Goal: Communication & Community: Answer question/provide support

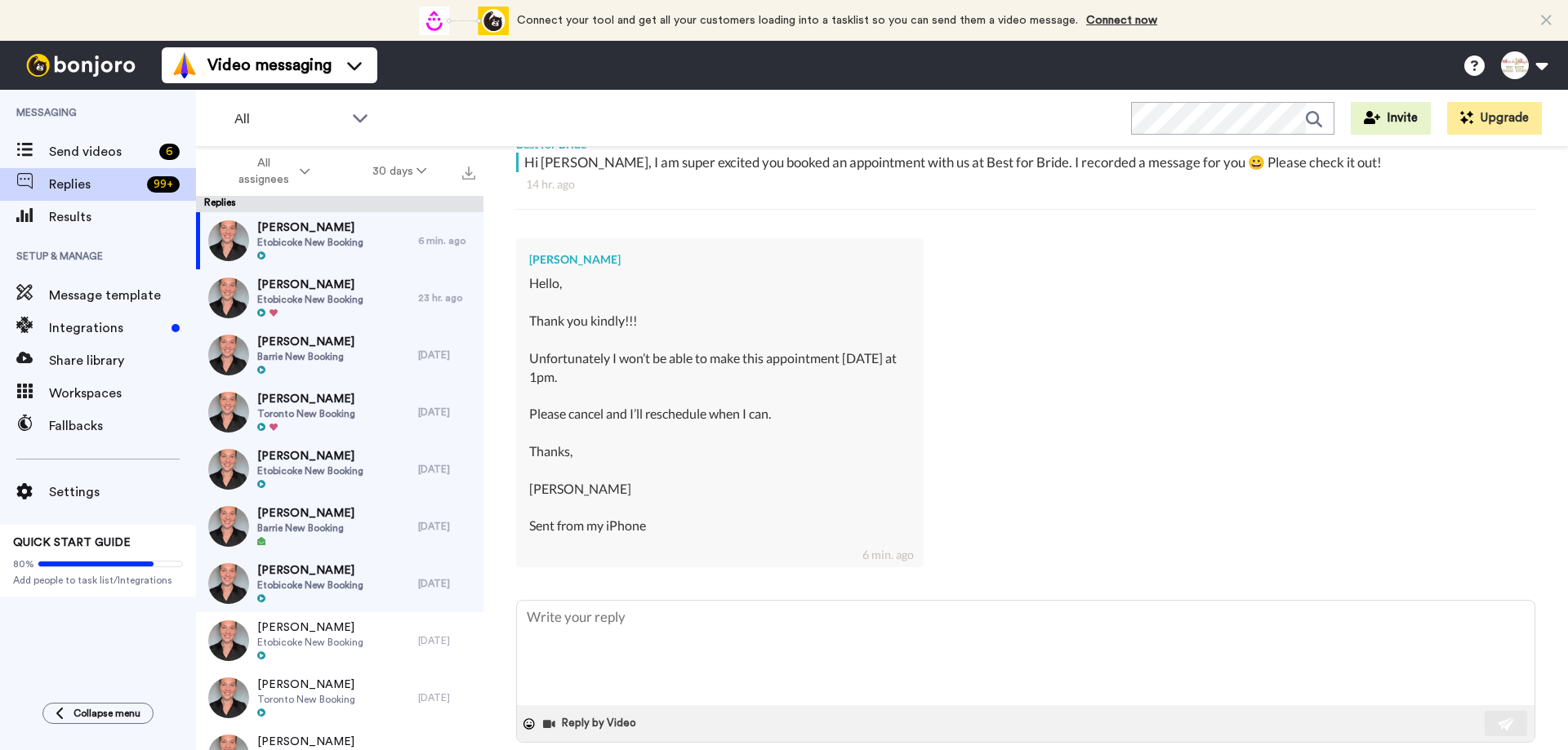
scroll to position [318, 0]
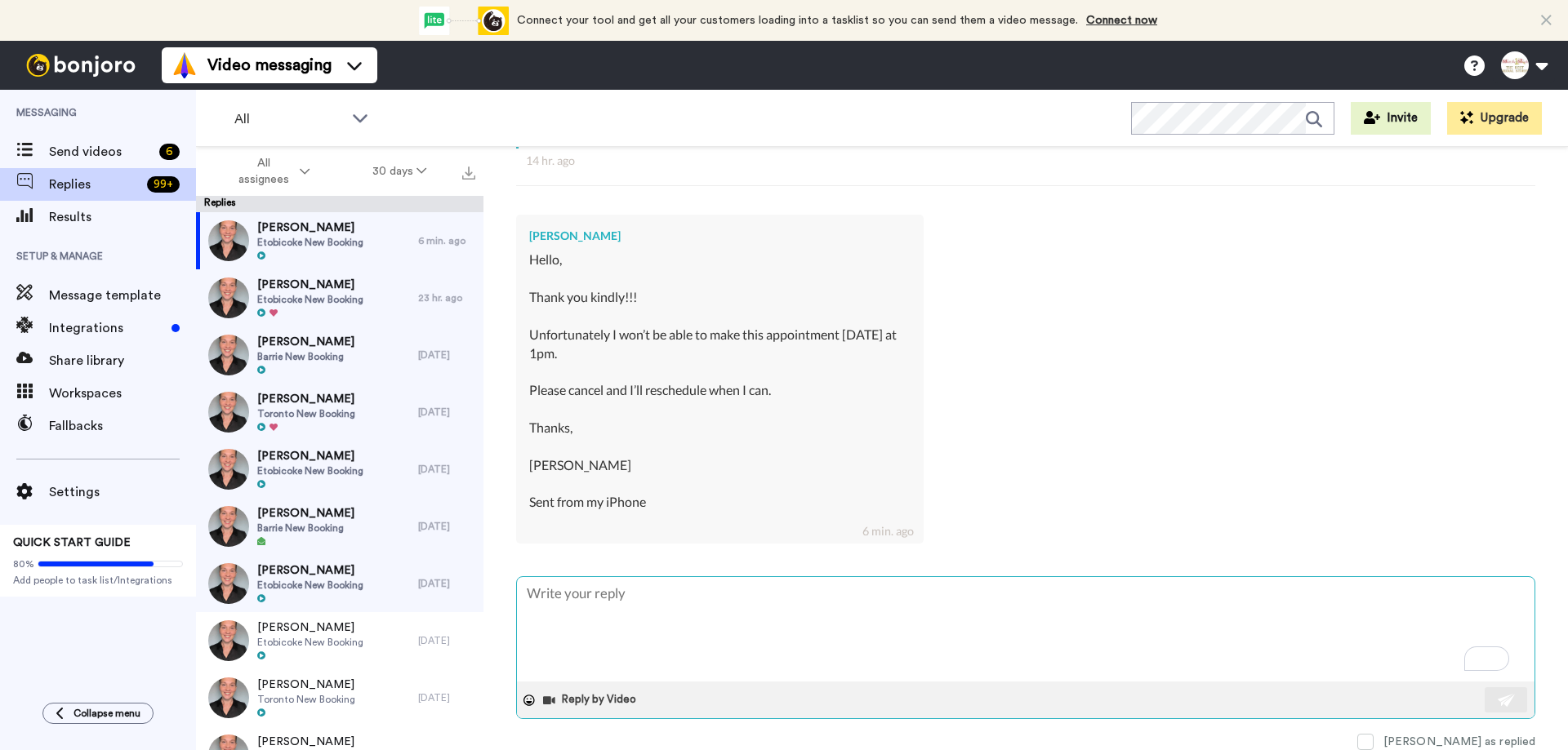
type textarea "H"
type textarea "x"
type textarea "Hi"
type textarea "x"
type textarea "Hi C"
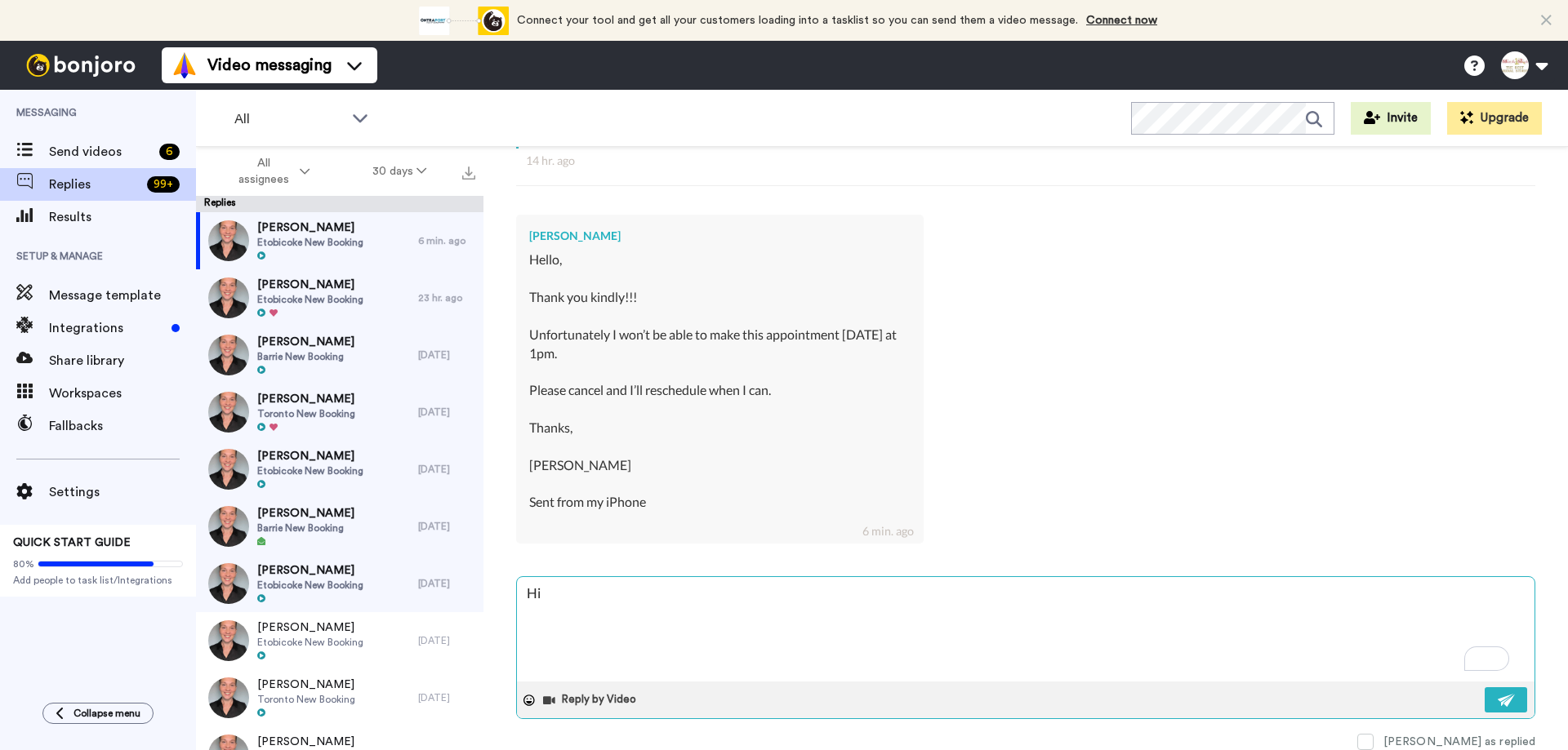
type textarea "x"
type textarea "Hi Ca"
type textarea "x"
type textarea "Hi Cat"
type textarea "x"
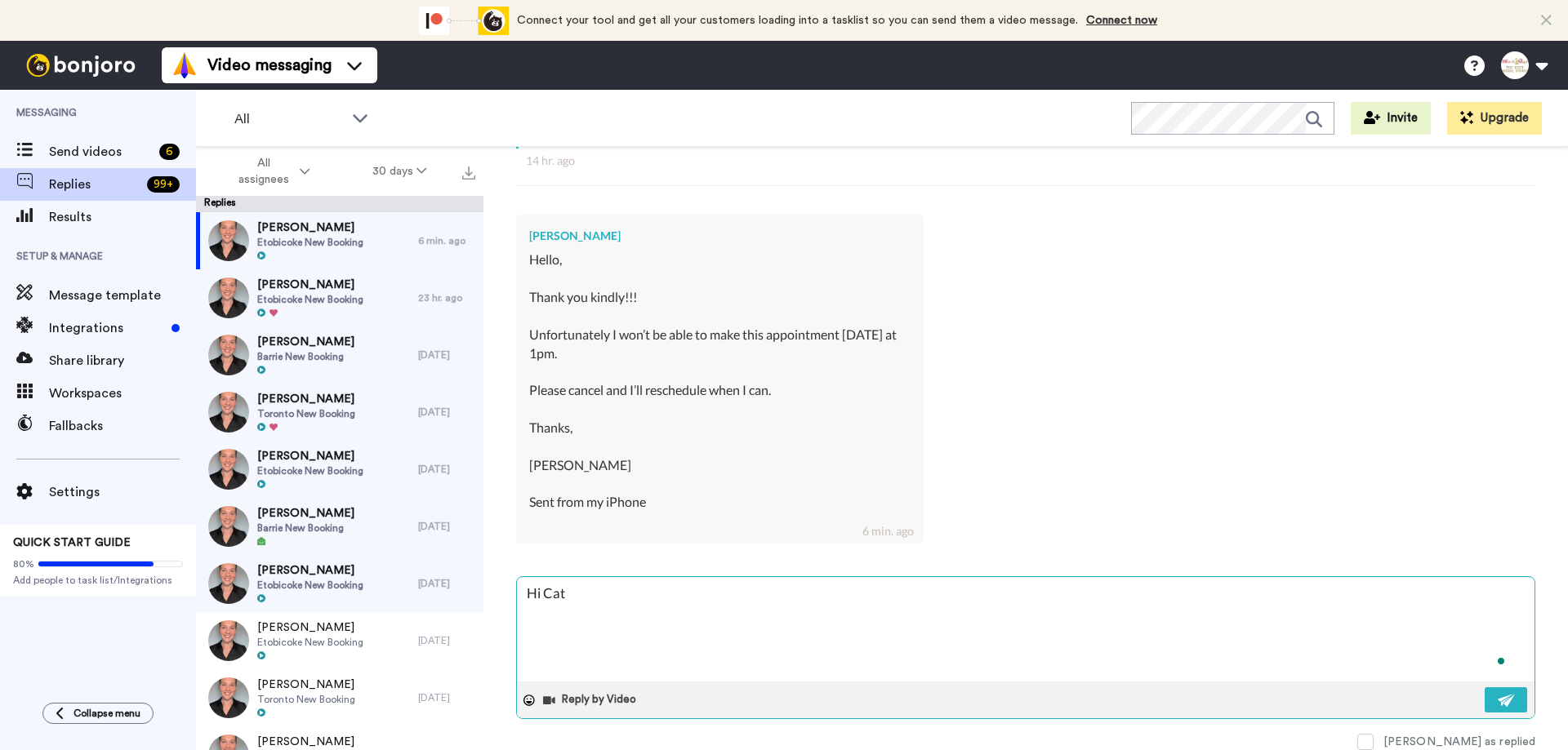
type textarea "Hi Cath"
type textarea "x"
type textarea "Hi [PERSON_NAME]"
type textarea "x"
type textarea "Hi [PERSON_NAME],"
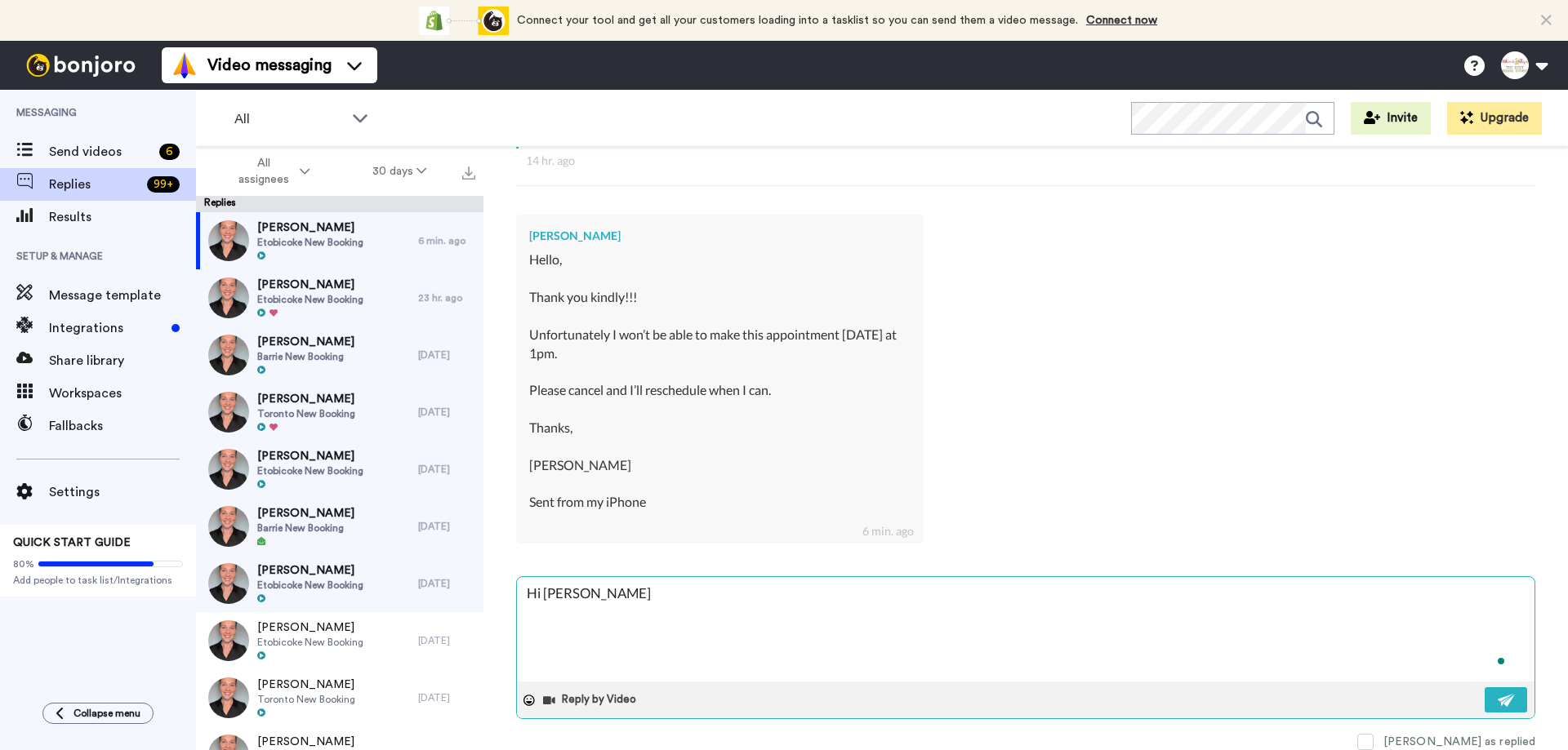
type textarea "x"
type textarea "Hi [PERSON_NAME],"
type textarea "x"
type textarea "Hi [PERSON_NAME], t"
type textarea "x"
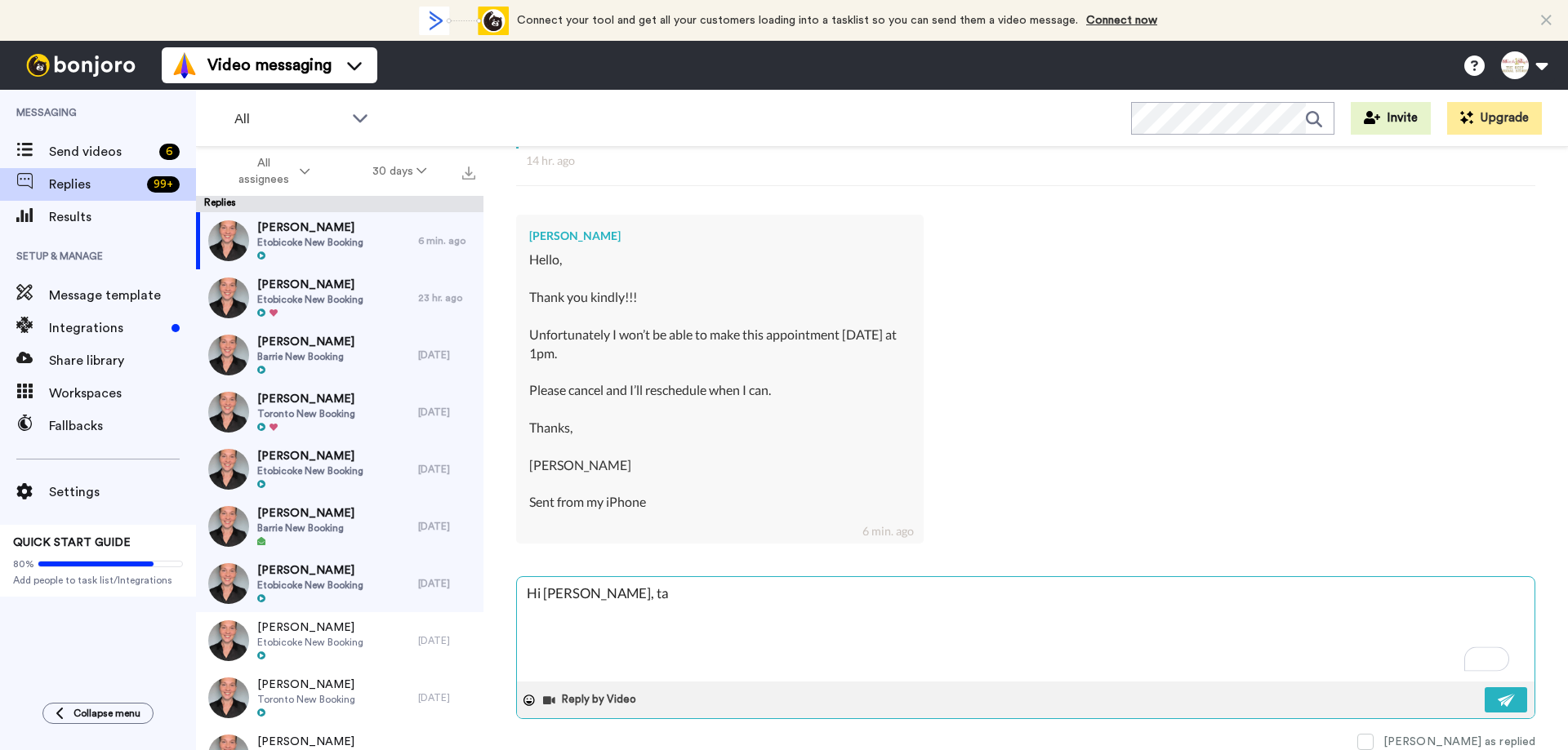
type textarea "Hi [PERSON_NAME], tah"
type textarea "x"
type textarea "Hi [PERSON_NAME], tahn"
type textarea "x"
type textarea "Hi [PERSON_NAME], tahnk"
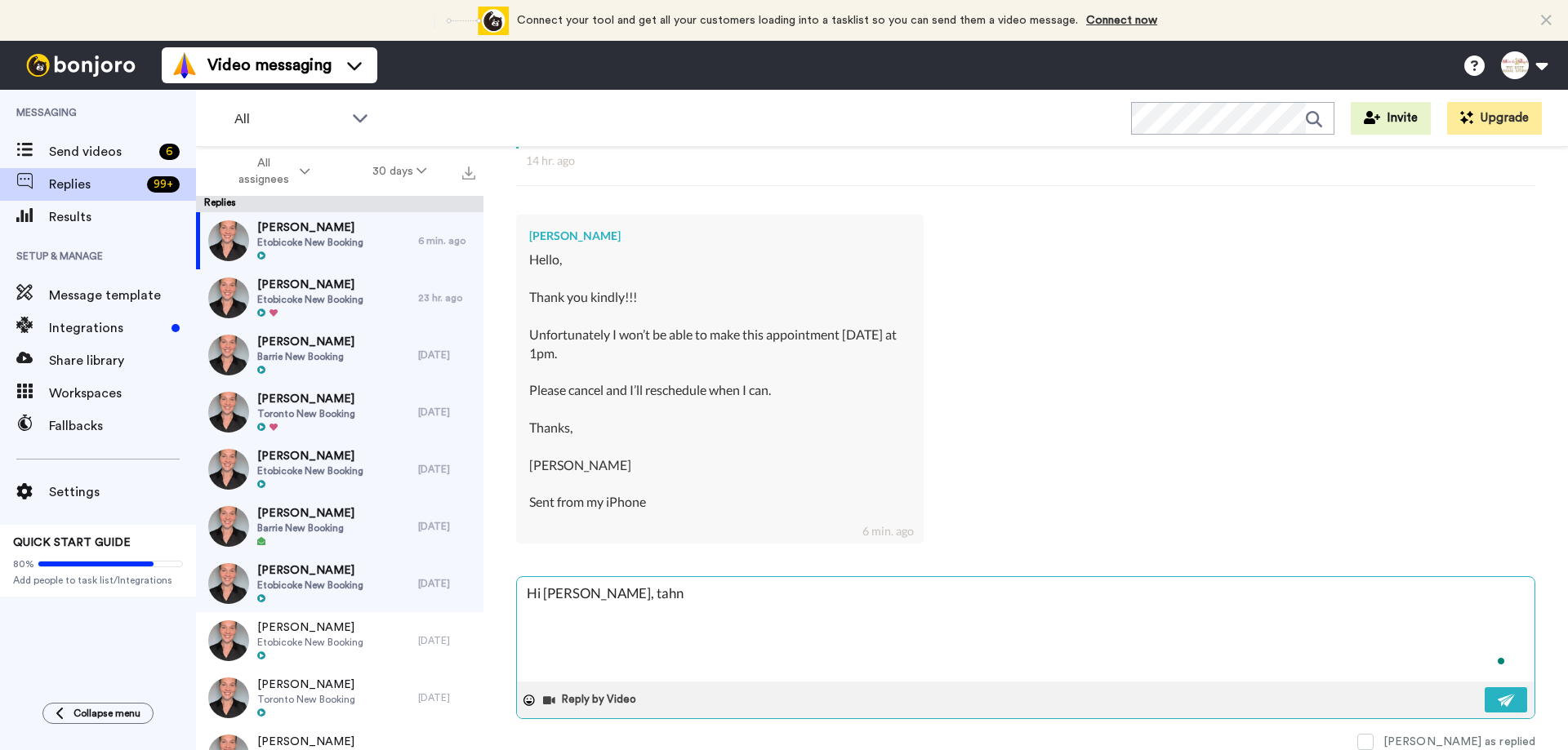
type textarea "x"
type textarea "Hi [PERSON_NAME], tahnk"
type textarea "x"
type textarea "Hi [PERSON_NAME], [PERSON_NAME] y"
type textarea "x"
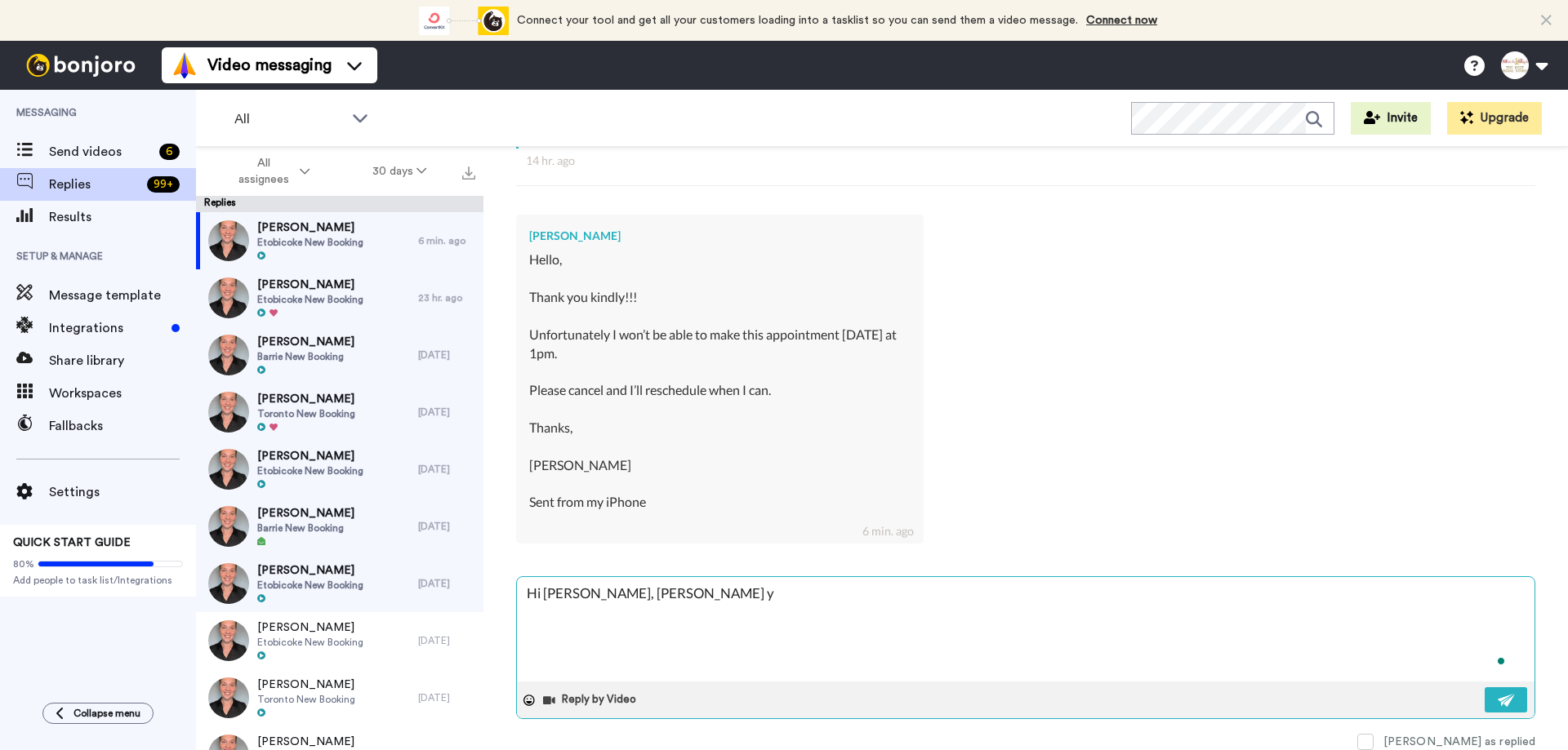
type textarea "Hi [PERSON_NAME], tahnk yo"
type textarea "x"
type textarea "Hi [PERSON_NAME], tahnk you"
type textarea "x"
type textarea "Hi [PERSON_NAME], tahnk you"
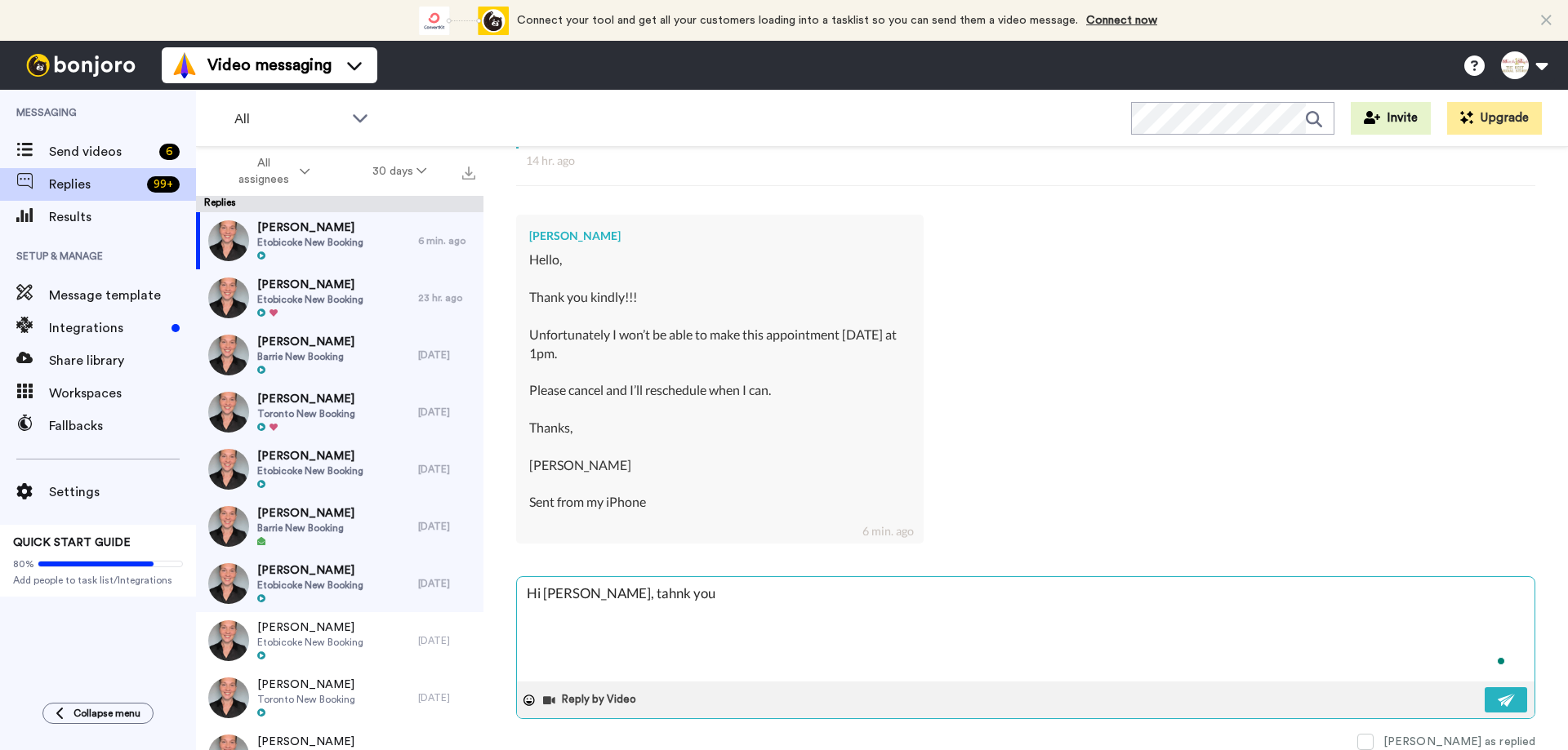
type textarea "x"
type textarea "Hi [PERSON_NAME], tahnk you f"
type textarea "x"
type textarea "Hi [PERSON_NAME], tahnk you fo"
type textarea "x"
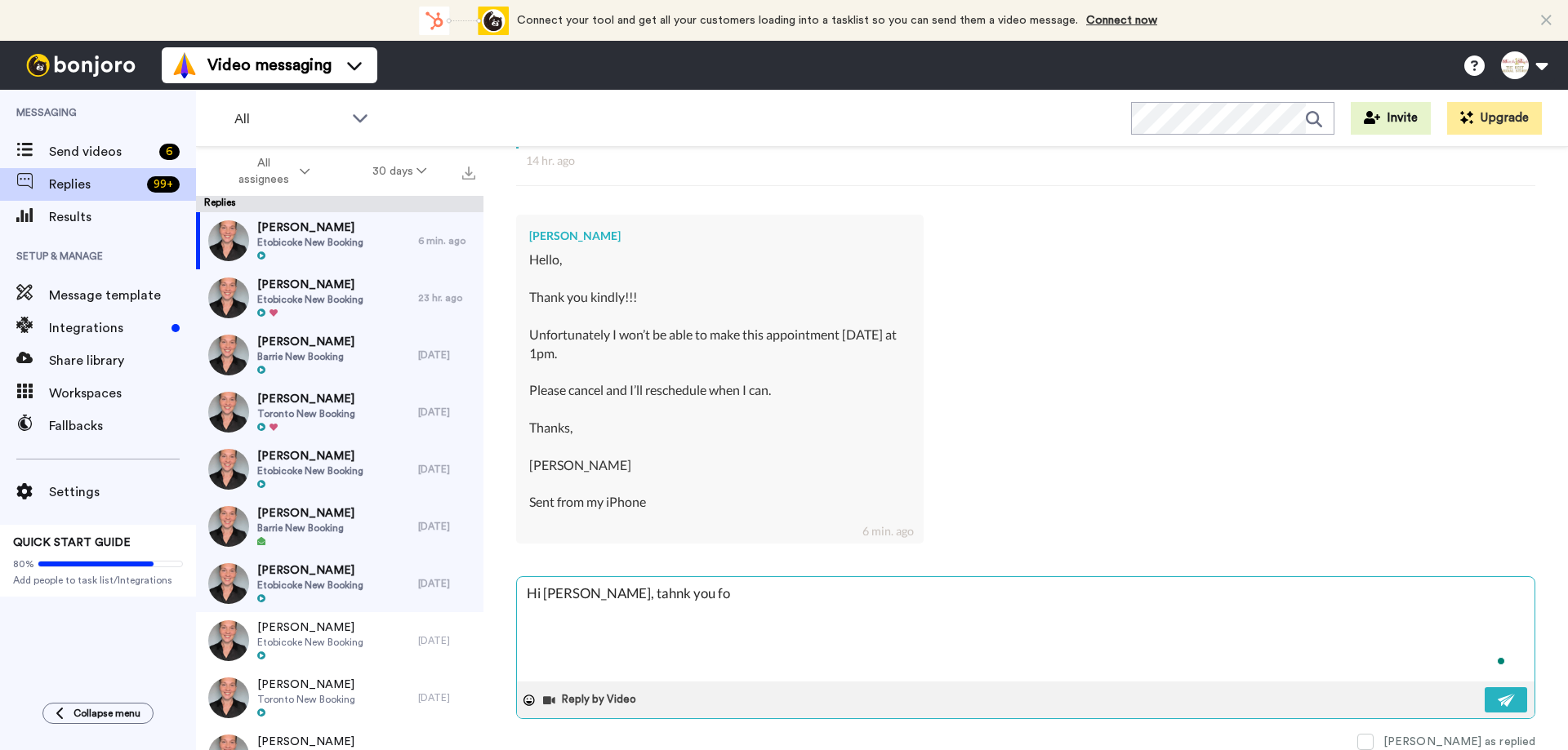
type textarea "Hi [PERSON_NAME], tahnk you for"
type textarea "x"
type textarea "Hi [PERSON_NAME], tahnk you for"
type textarea "x"
type textarea "Hi [PERSON_NAME], tahnk you for l"
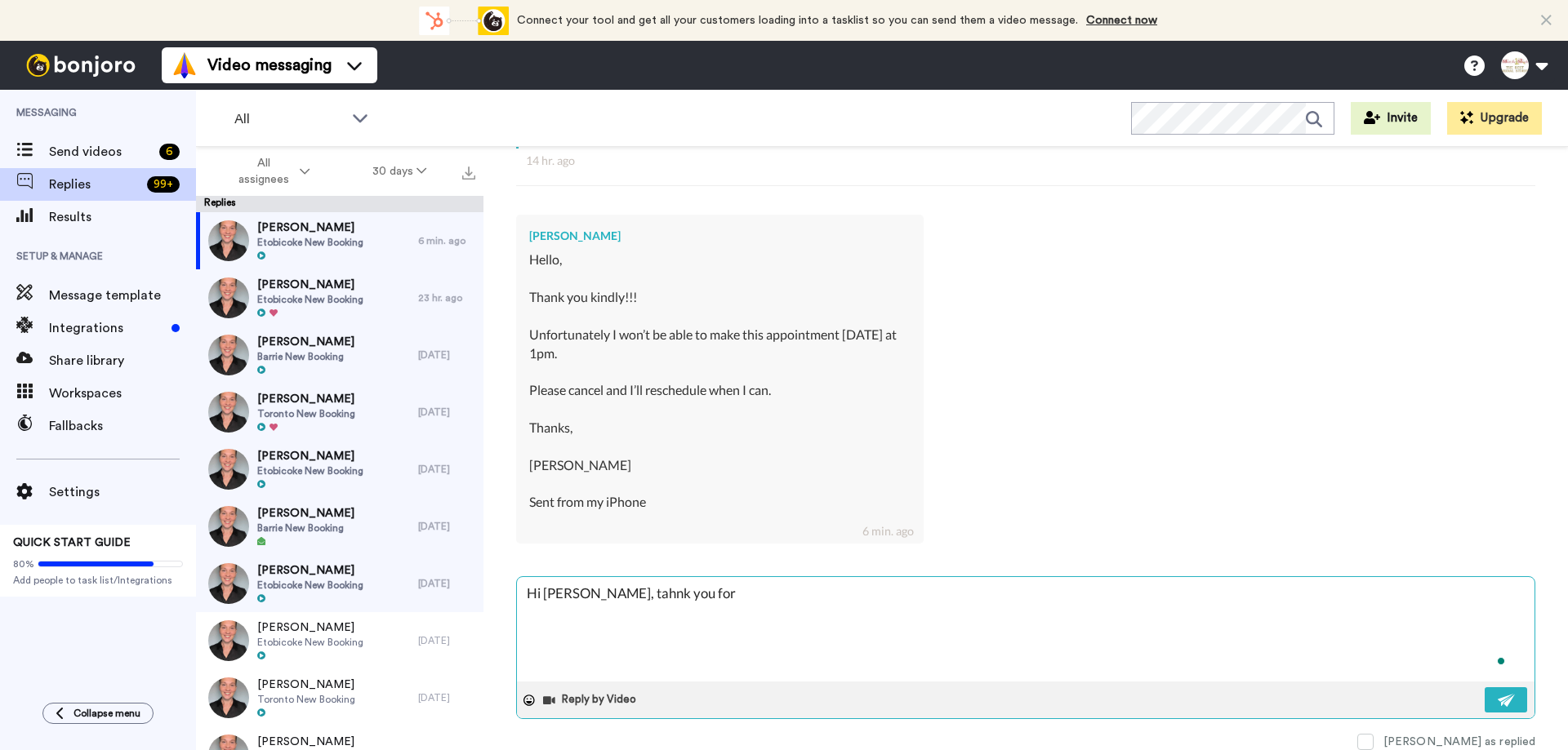
type textarea "x"
type textarea "Hi [PERSON_NAME], tahnk you for le"
type textarea "x"
type textarea "Hi [PERSON_NAME], tahnk you for let"
type textarea "x"
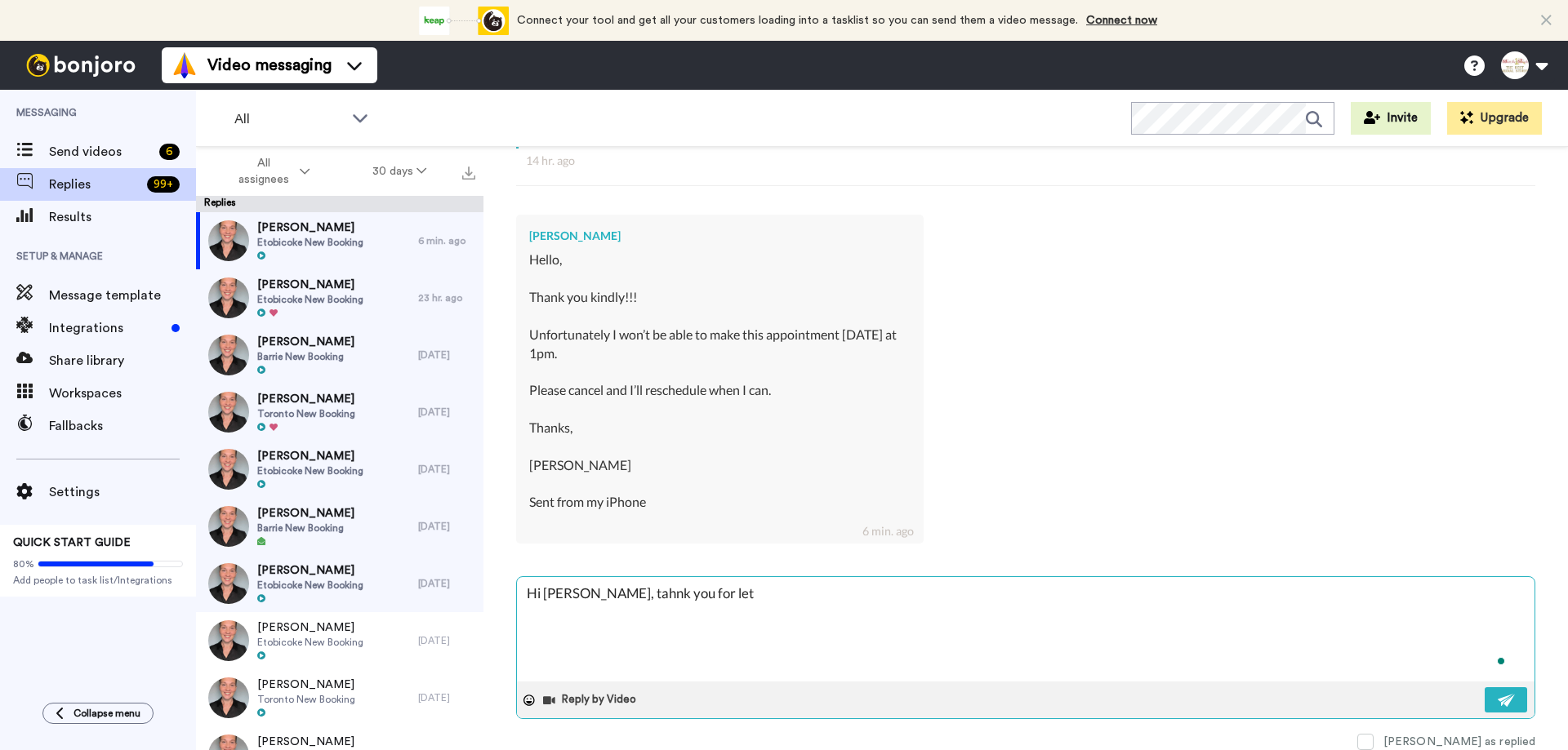
type textarea "Hi [PERSON_NAME], tahnk you for lett"
type textarea "x"
type textarea "Hi [PERSON_NAME], tahnk you for letti"
type textarea "x"
type textarea "Hi [PERSON_NAME], tahnk you for lettin"
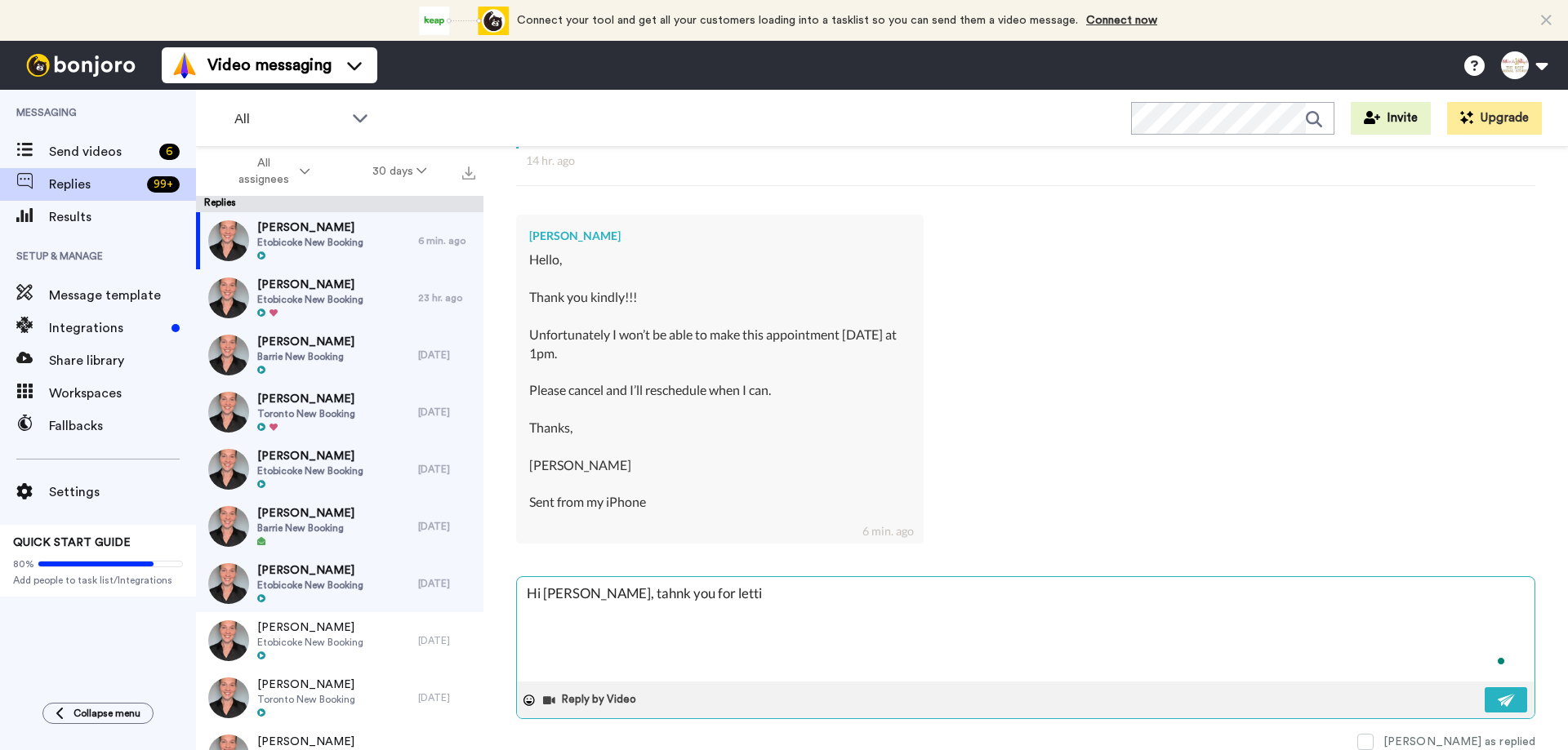
type textarea "x"
type textarea "Hi [PERSON_NAME], tahnk you for letting"
type textarea "x"
type textarea "Hi [PERSON_NAME], tahnk you for letting"
type textarea "x"
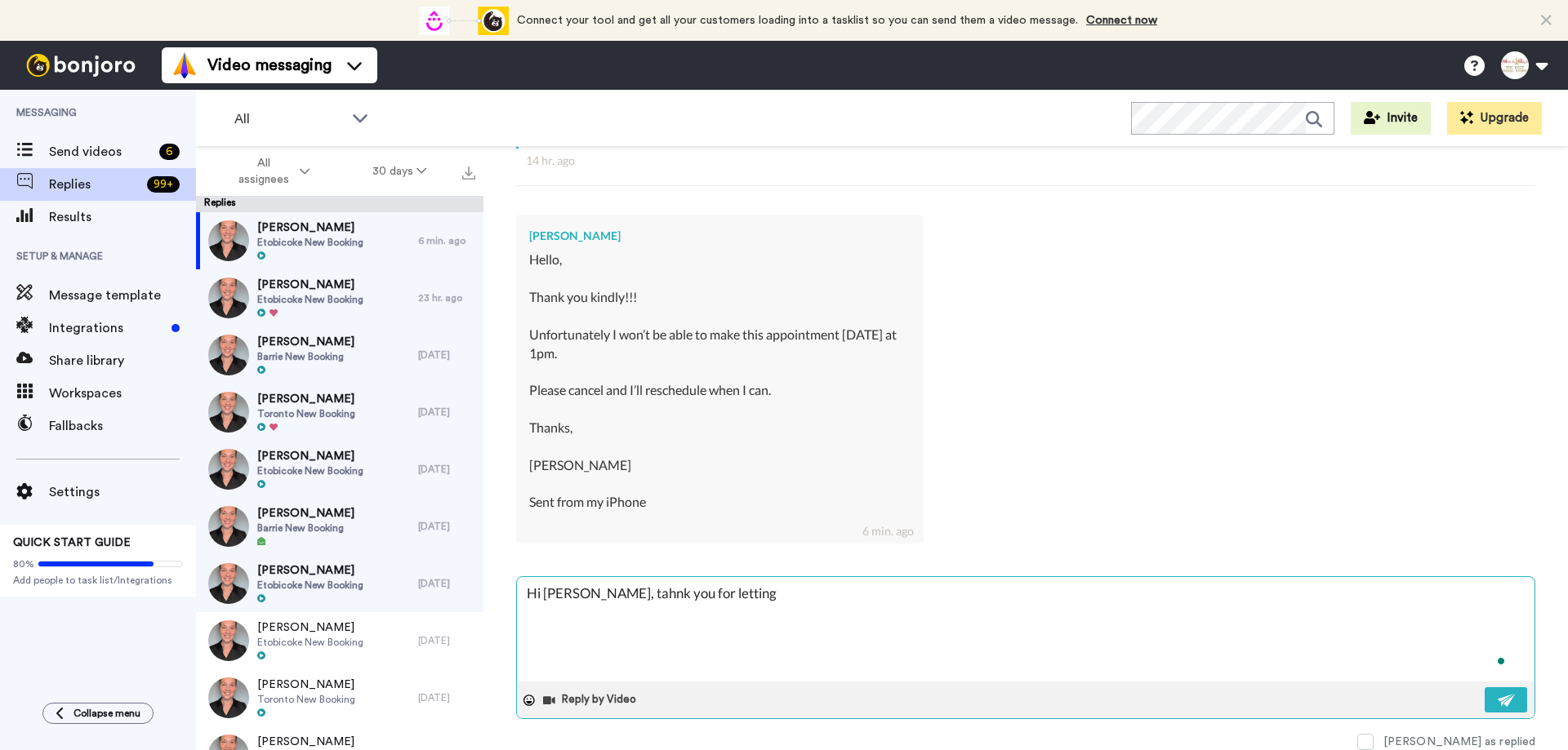
type textarea "Hi [PERSON_NAME], tahnk you for letting u"
type textarea "x"
type textarea "Hi [PERSON_NAME], tahnk you for letting us"
type textarea "x"
type textarea "Hi [PERSON_NAME], tahnk you for letting us"
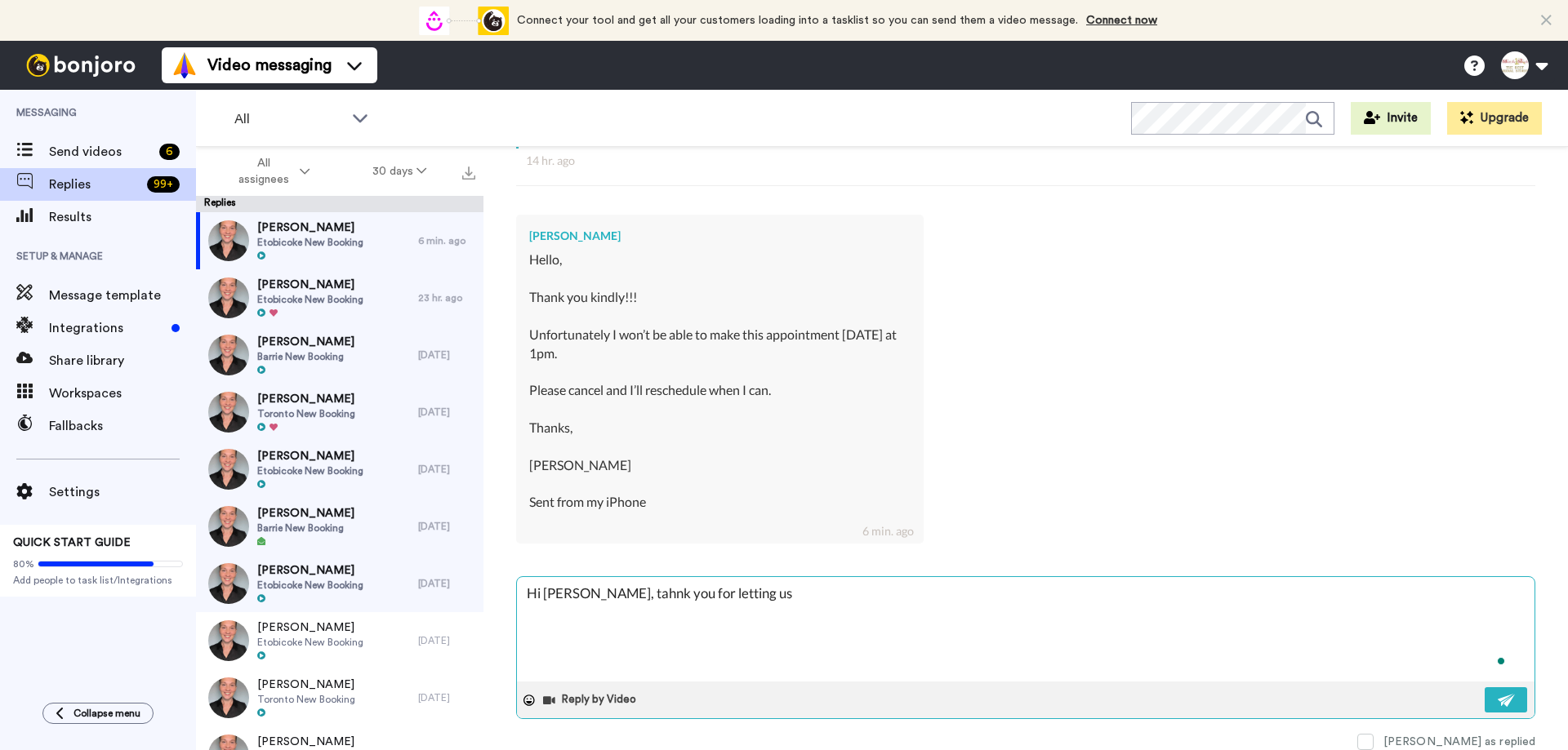
type textarea "x"
type textarea "Hi [PERSON_NAME], tahnk you for letting us k"
type textarea "x"
type textarea "Hi [PERSON_NAME], tahnk you for letting us kn"
type textarea "x"
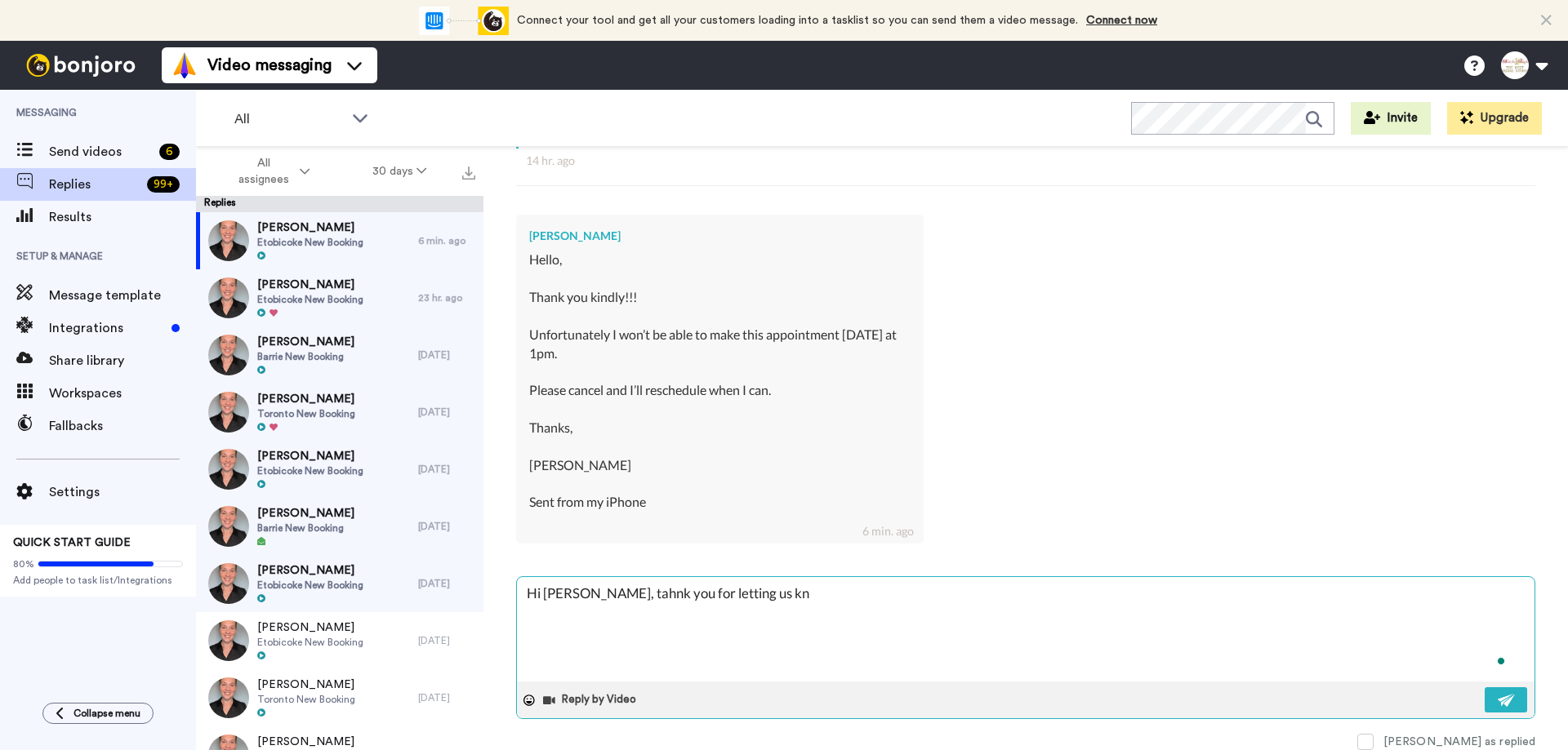
type textarea "Hi [PERSON_NAME], tahnk you for letting us kno"
type textarea "x"
type textarea "Hi [PERSON_NAME], tahnk you for letting us know"
type textarea "x"
type textarea "Hi [PERSON_NAME], tahnk you for letting us know"
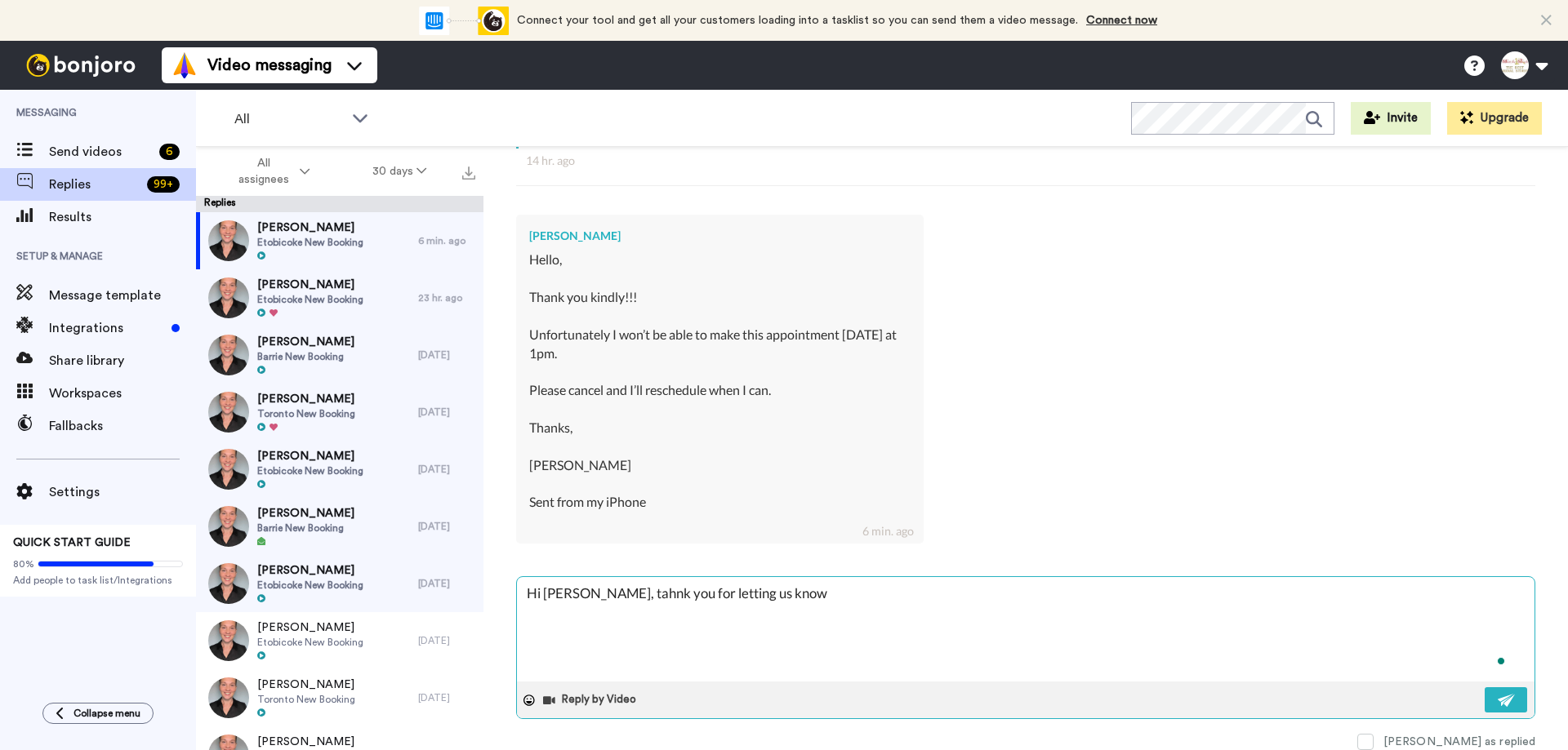
type textarea "x"
type textarea "Hi [PERSON_NAME], tahnk you for letting us know"
click at [527, 698] on icon at bounding box center [528, 699] width 11 height 11
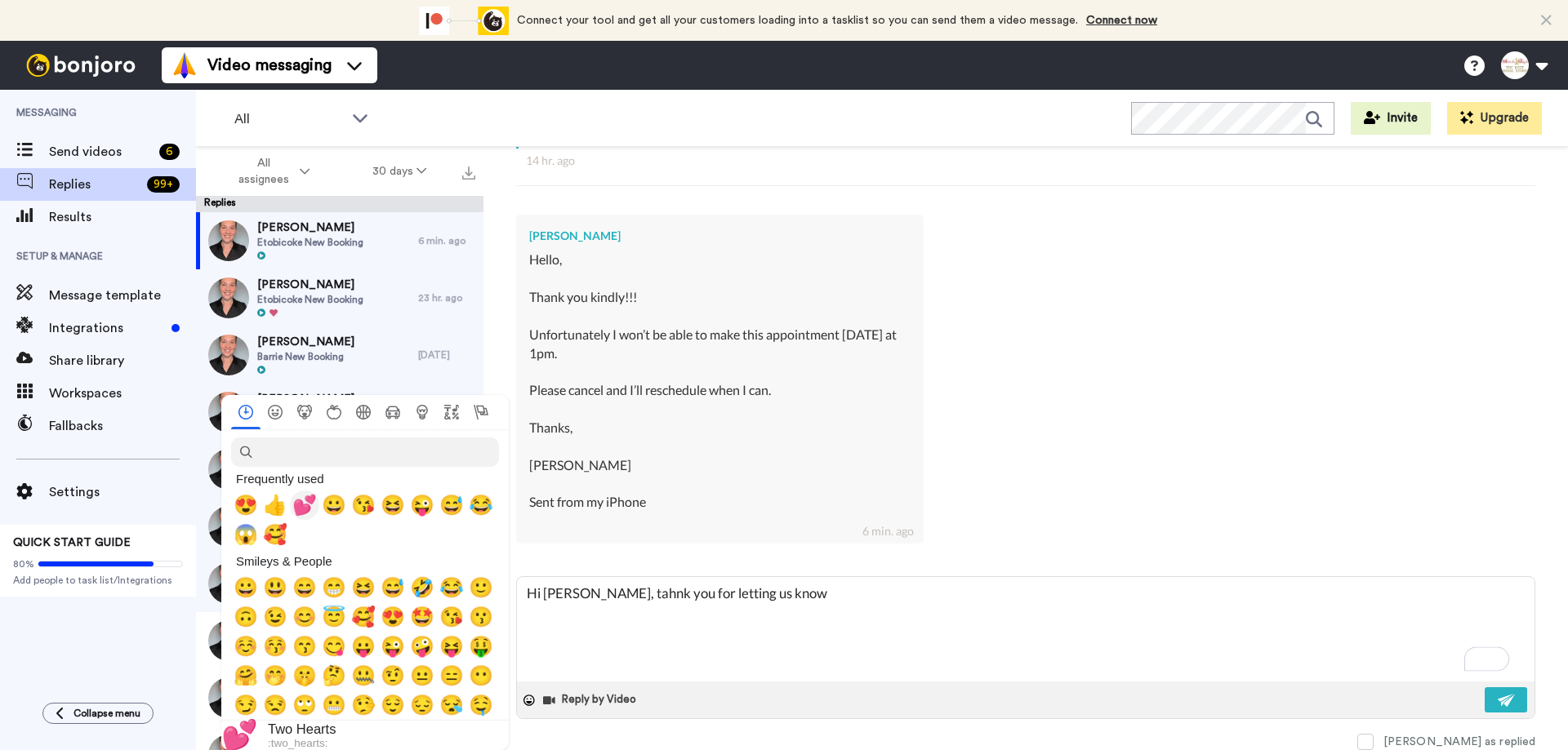
click at [304, 500] on span "💕" at bounding box center [304, 505] width 25 height 23
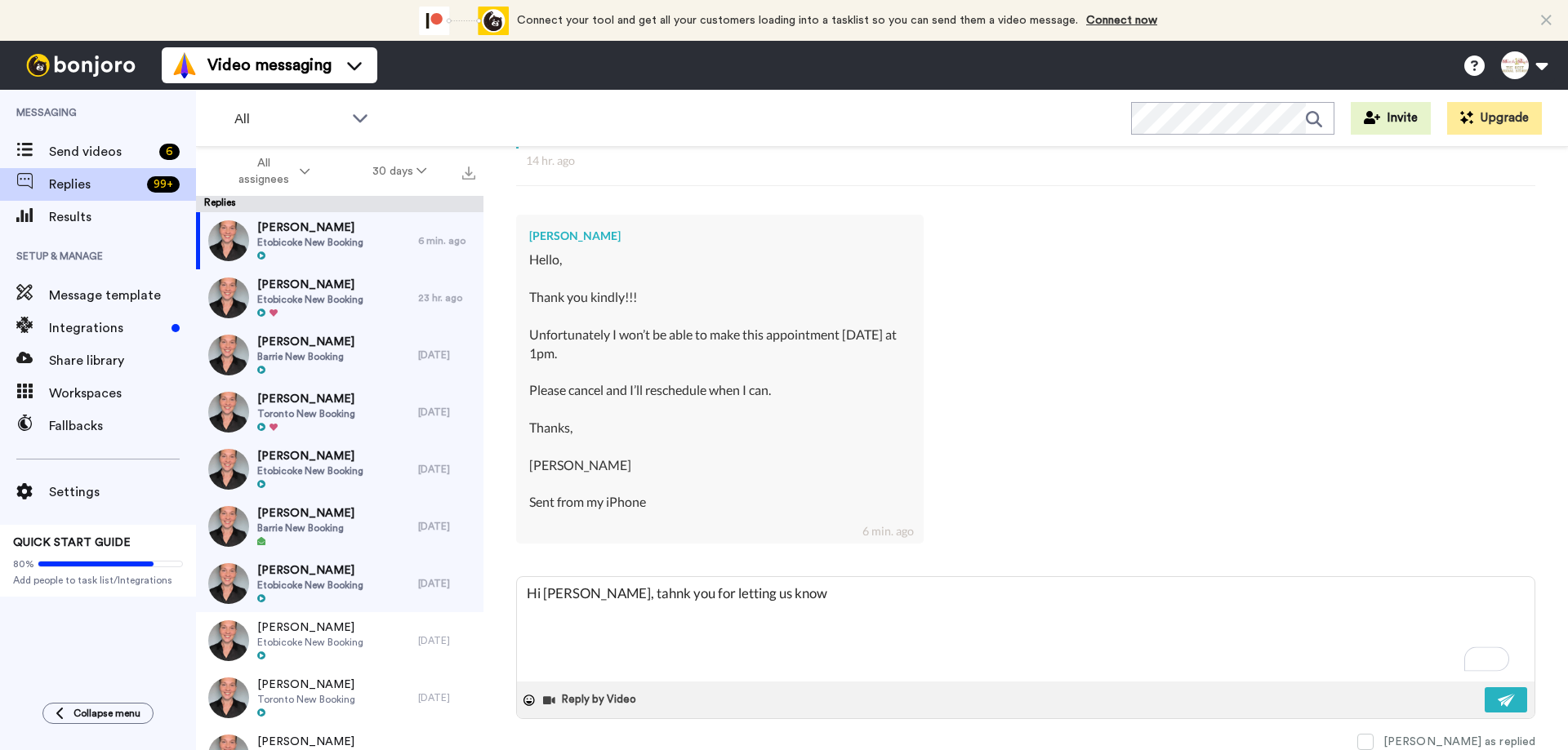
type textarea "x"
click at [804, 594] on textarea "Hi [PERSON_NAME], tahnk you for letting us know 💕" at bounding box center [1025, 629] width 1018 height 104
type textarea "Hi [PERSON_NAME], tahnk you for letting us know 💕."
type textarea "x"
type textarea "Hi [PERSON_NAME], tahnk you for letting us know 💕."
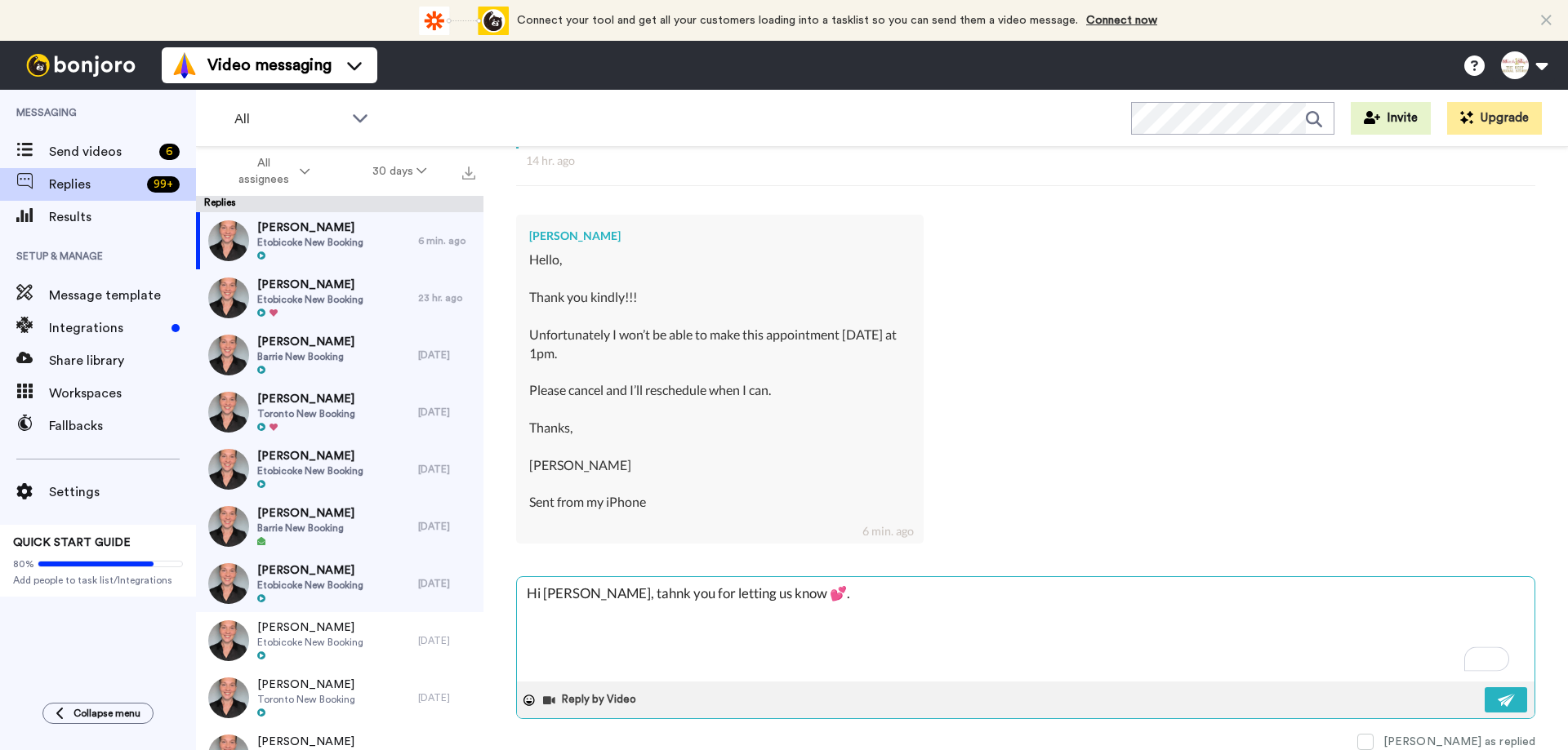
type textarea "x"
type textarea "Hi [PERSON_NAME], tahnk you for letting us know 💕. Y"
type textarea "x"
type textarea "Hi [PERSON_NAME], tahnk you for letting us know 💕. Yo"
type textarea "x"
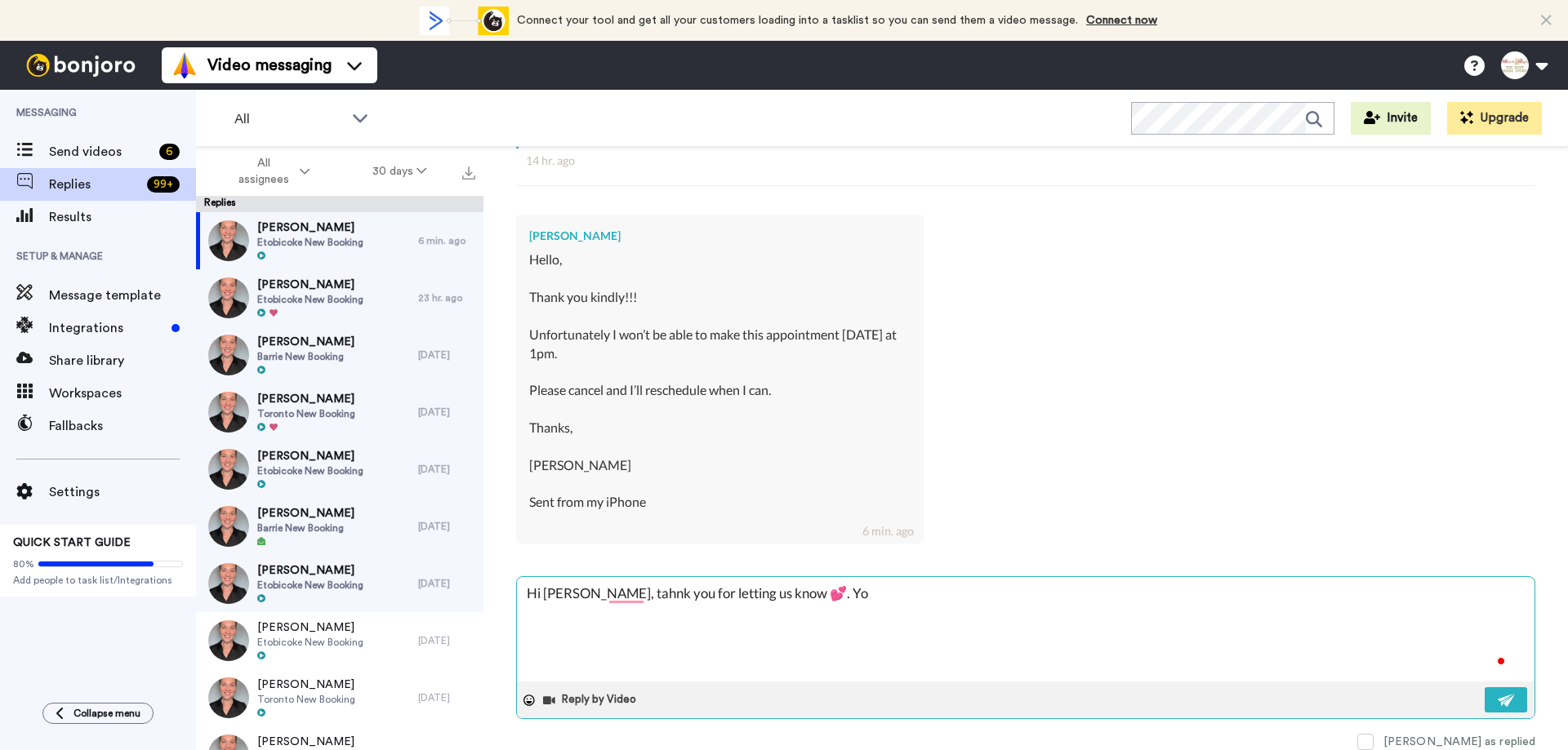
type textarea "Hi [PERSON_NAME], tahnk you for letting us know 💕. You"
type textarea "x"
type textarea "Hi [PERSON_NAME], tahnk you for letting us know 💕. Your"
type textarea "x"
type textarea "Hi [PERSON_NAME], tahnk you for letting us know 💕. Your"
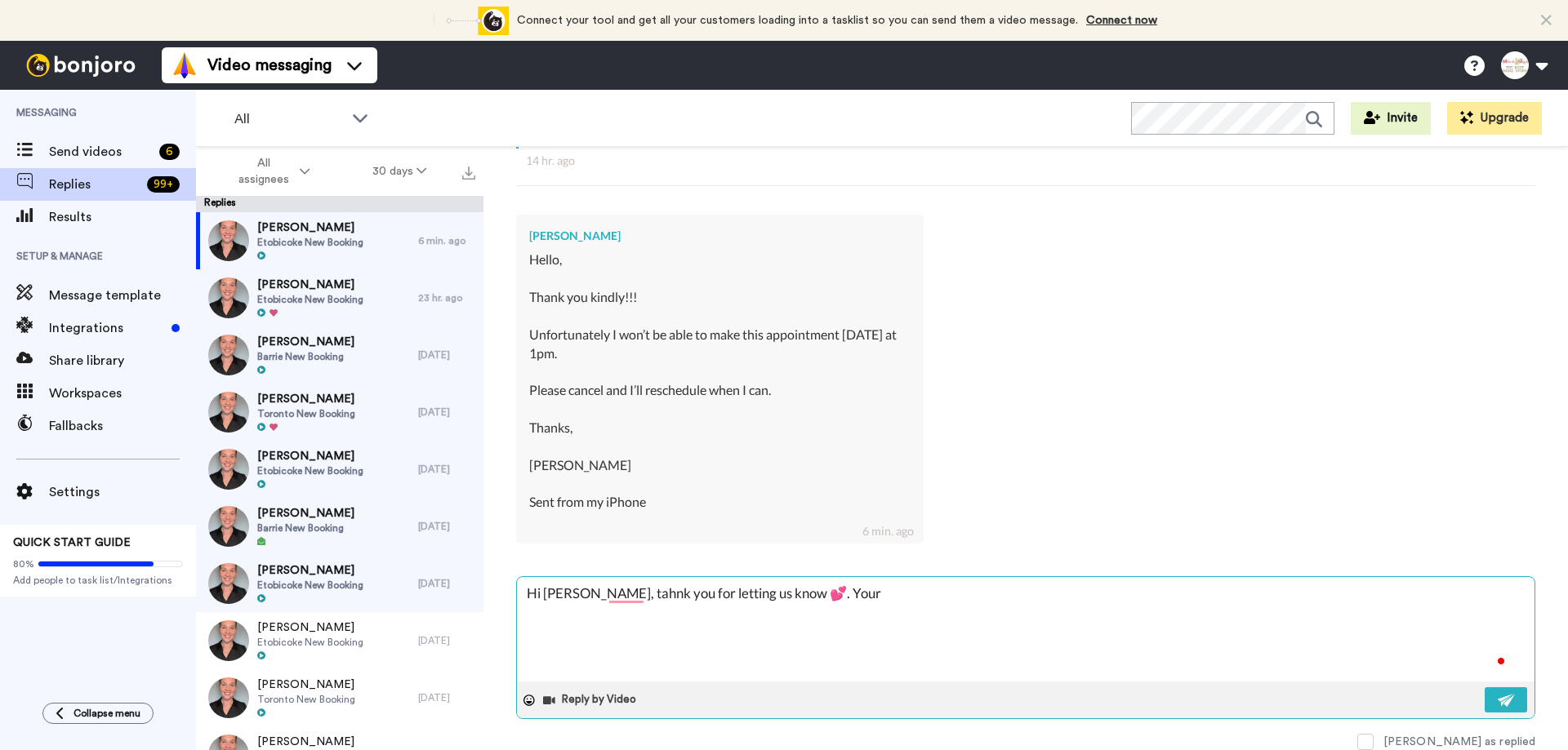
type textarea "x"
type textarea "Hi [PERSON_NAME], tahnk you for letting us know 💕. Your a"
type textarea "x"
type textarea "Hi [PERSON_NAME], tahnk you for letting us know 💕. Your ap"
type textarea "x"
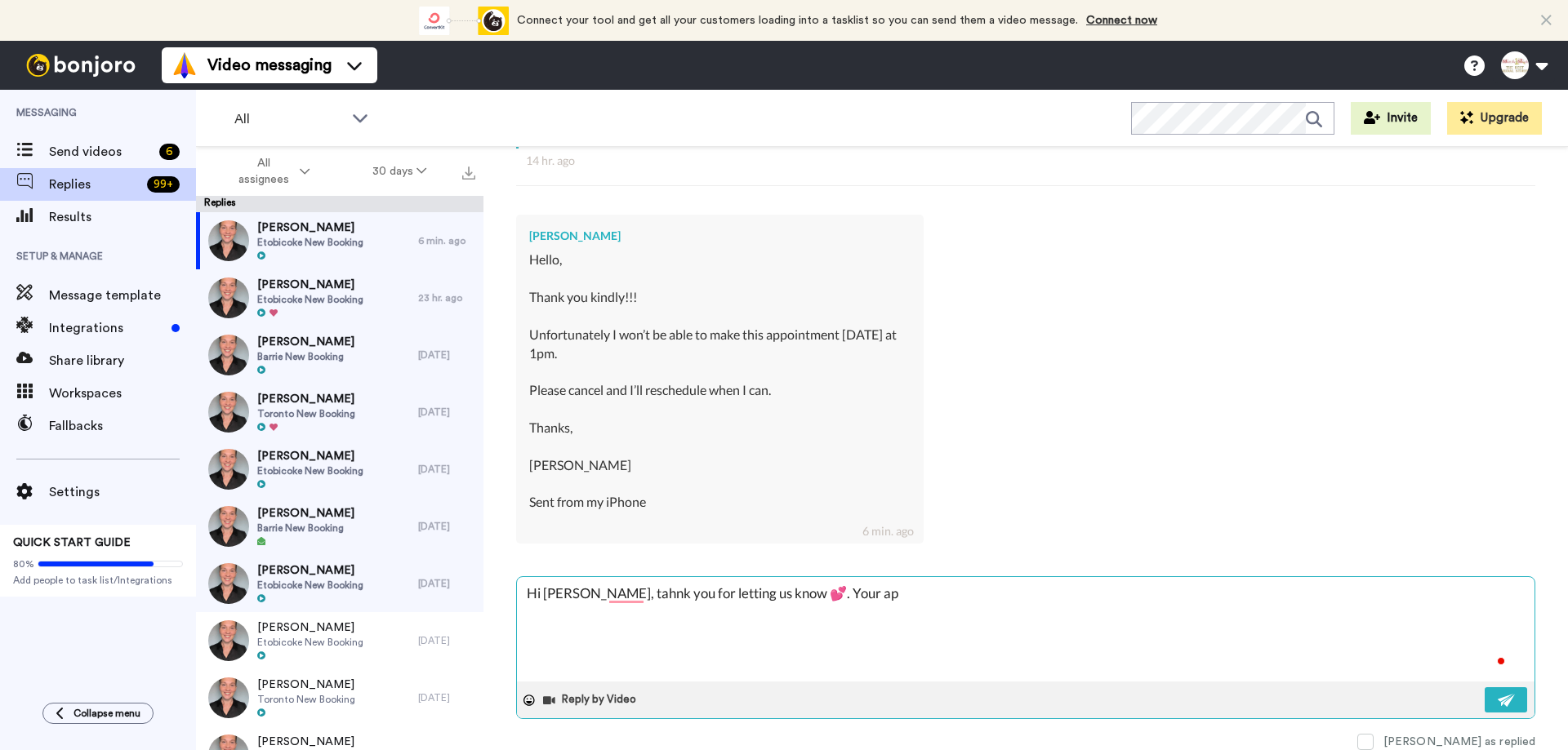
type textarea "Hi [PERSON_NAME], tahnk you for letting us know 💕. Your app"
type textarea "x"
type textarea "Hi [PERSON_NAME], tahnk you for letting us know 💕. Your appo"
type textarea "x"
type textarea "Hi [PERSON_NAME], tahnk you for letting us know 💕. Your appoi"
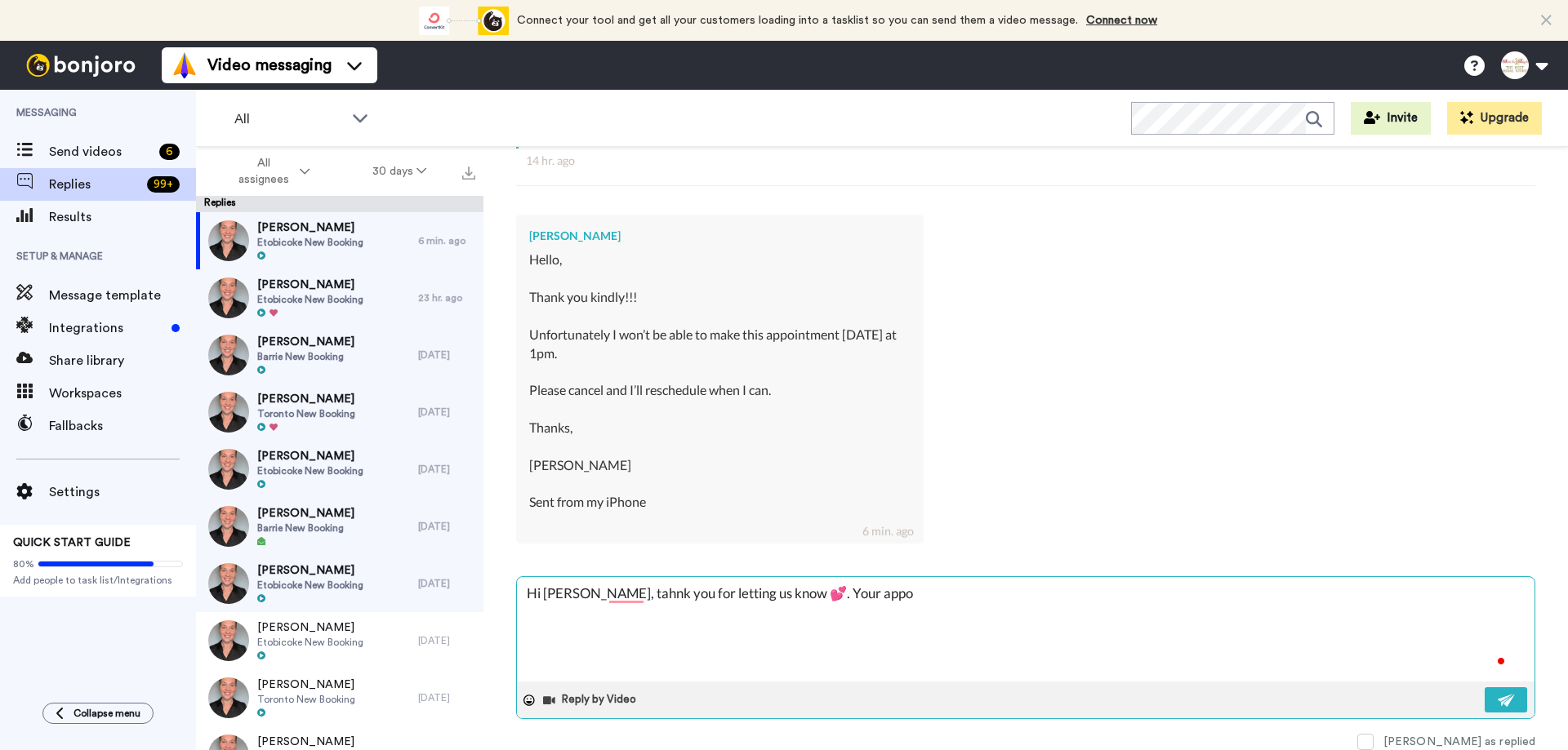
type textarea "x"
type textarea "Hi [PERSON_NAME], tahnk you for letting us know 💕. Your appoin"
type textarea "x"
type textarea "Hi [PERSON_NAME], tahnk you for letting us know 💕. Your appoint"
type textarea "x"
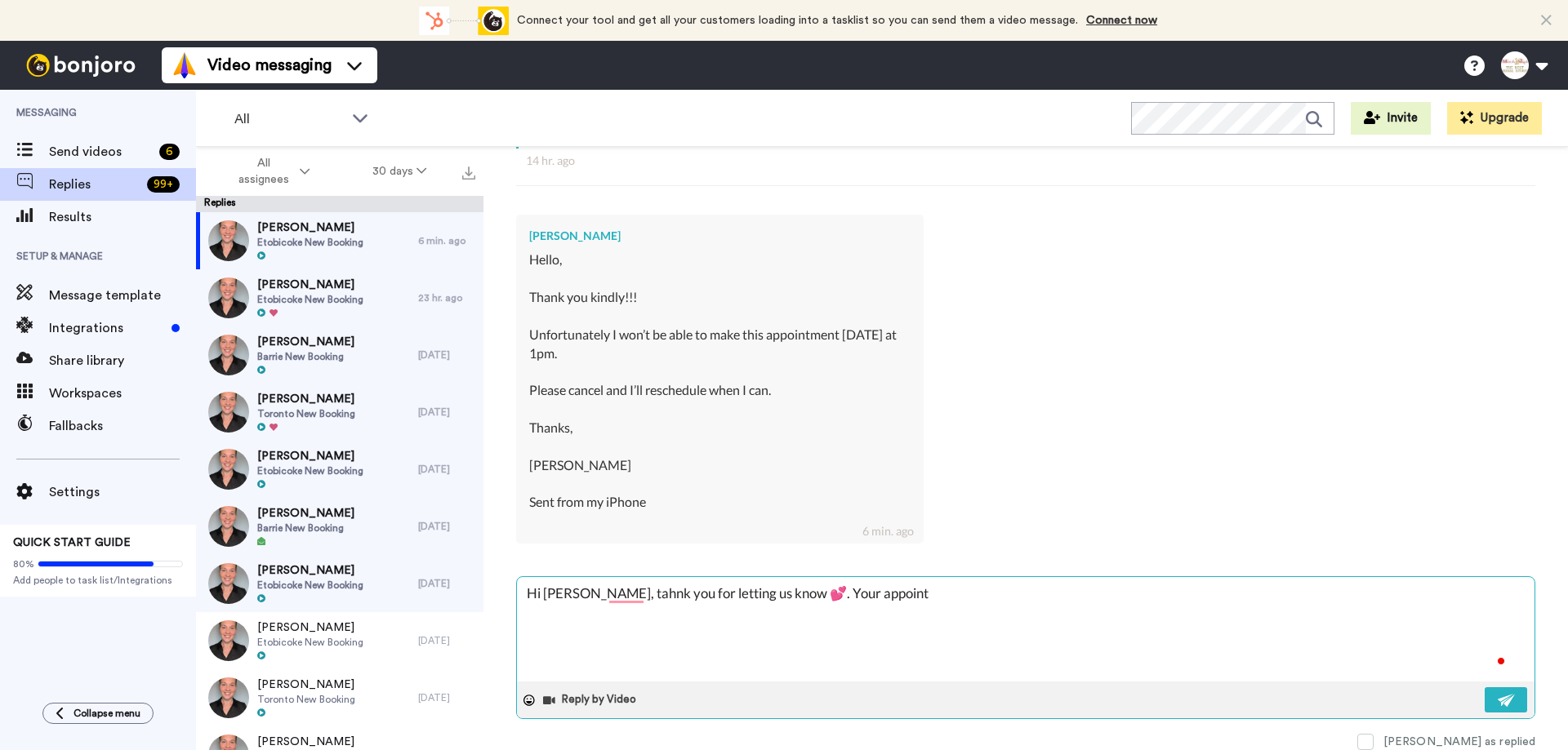
type textarea "Hi [PERSON_NAME], tahnk you for letting us know 💕. Your appointm"
type textarea "x"
type textarea "Hi [PERSON_NAME], tahnk you for letting us know 💕. Your appointme"
type textarea "x"
type textarea "Hi [PERSON_NAME], tahnk you for letting us know 💕. Your appointmen"
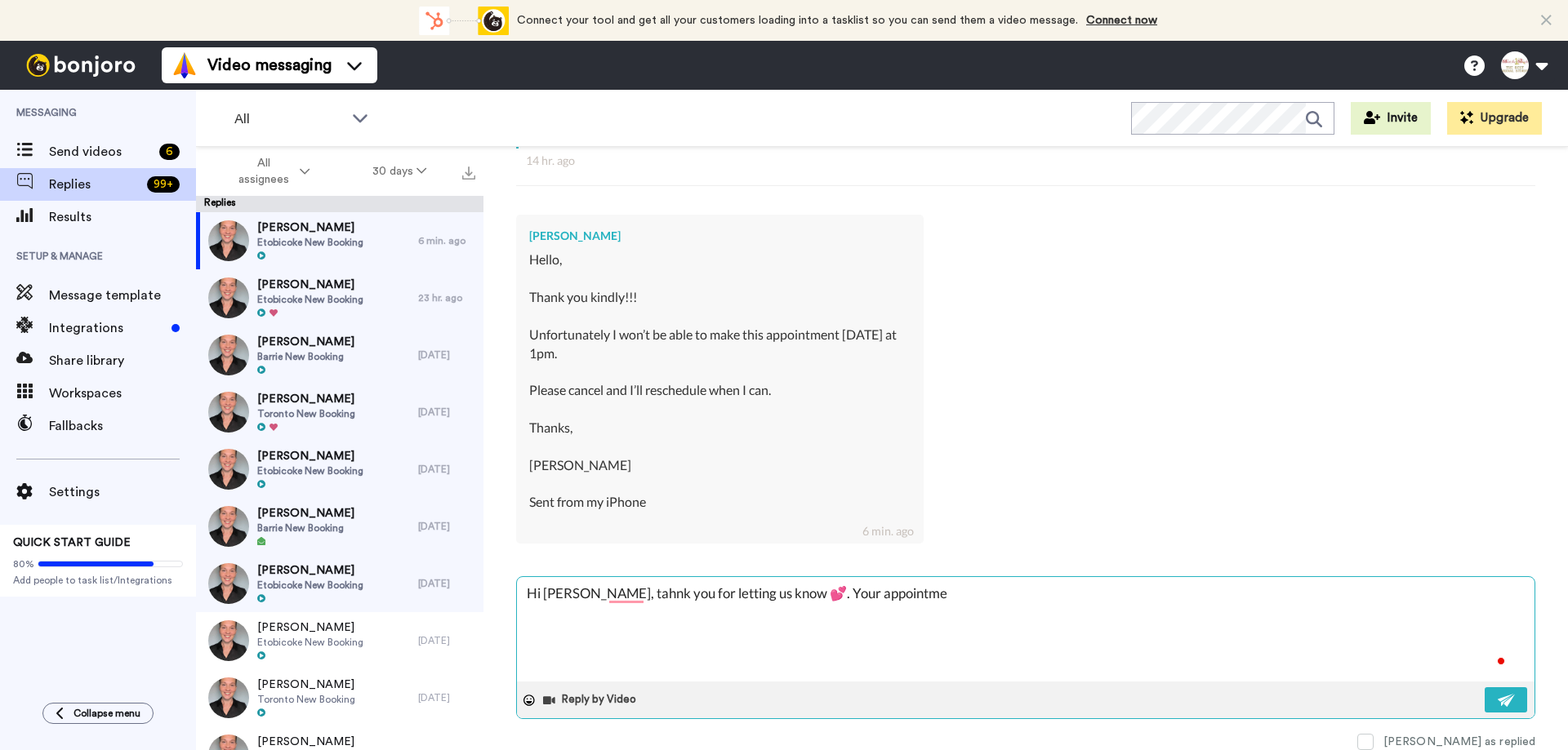
type textarea "x"
type textarea "Hi [PERSON_NAME], tahnk you for letting us know 💕. Your appointment"
type textarea "x"
type textarea "Hi [PERSON_NAME], tahnk you for letting us know 💕. Your appointment"
type textarea "x"
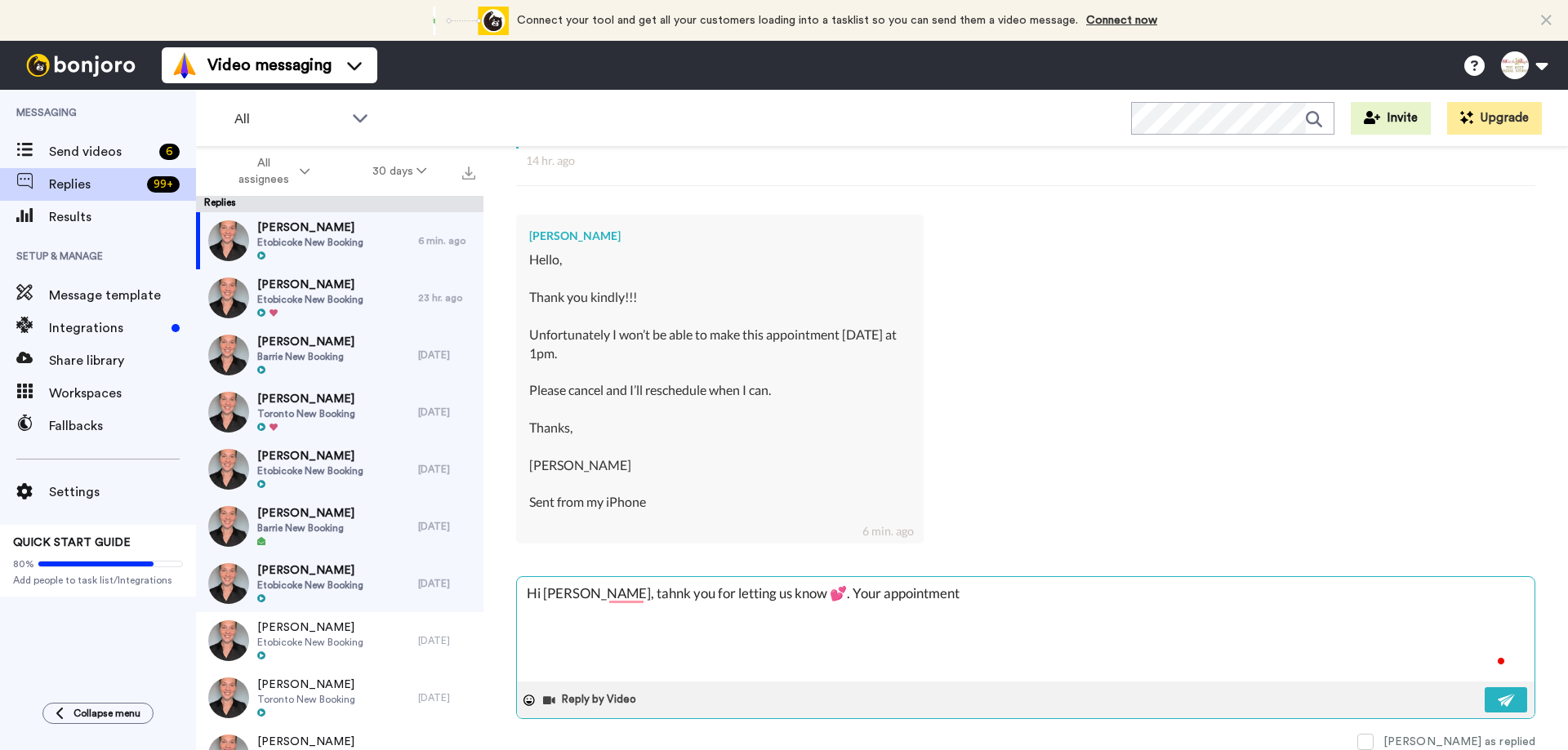
type textarea "Hi [PERSON_NAME], tahnk you for letting us know 💕. Your appointment t"
type textarea "x"
type textarea "Hi [PERSON_NAME], tahnk you for letting us know 💕. Your appointment to"
type textarea "x"
type textarea "Hi [PERSON_NAME], tahnk you for letting us know 💕. Your appointment [PERSON_NAM…"
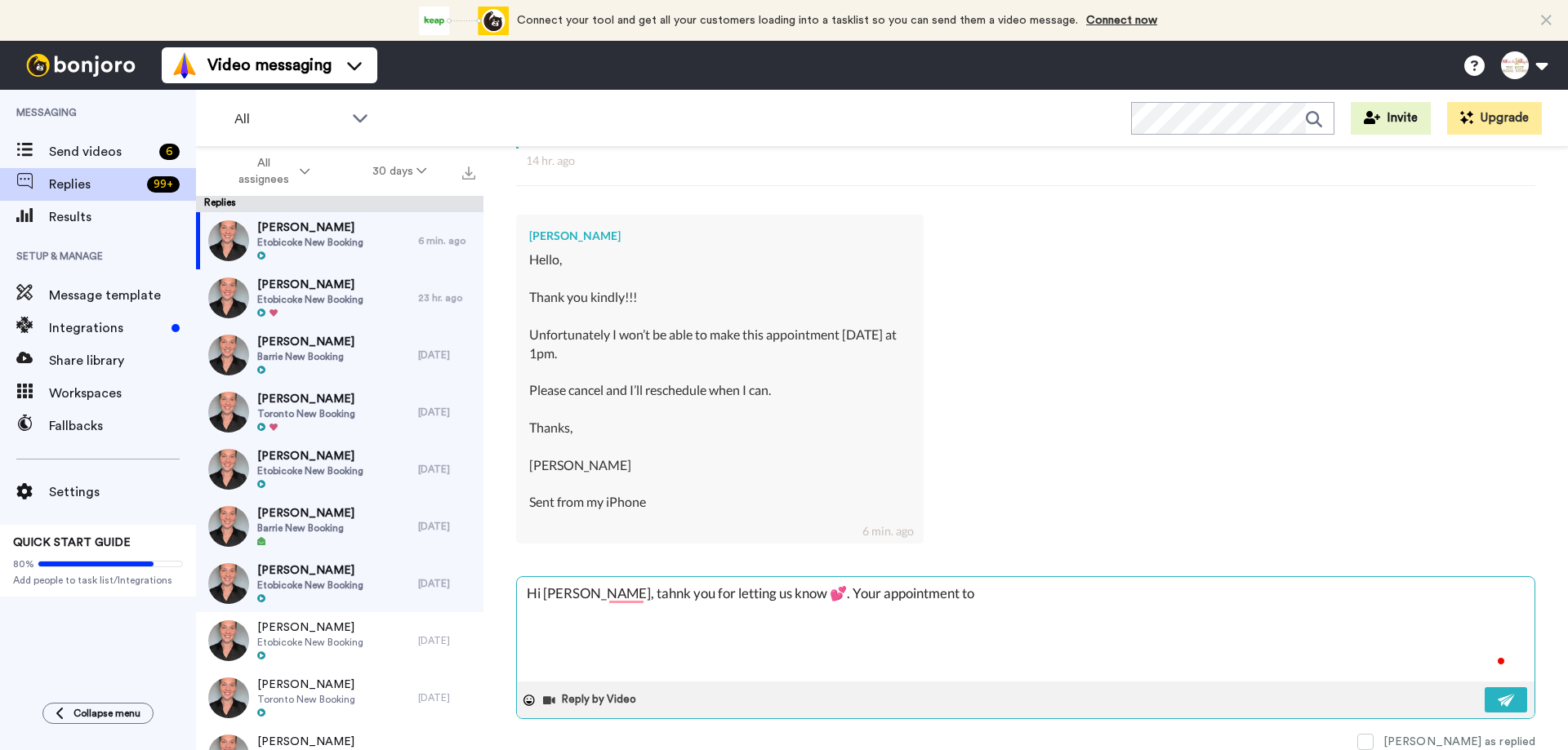
type textarea "x"
type textarea "Hi [PERSON_NAME], tahnk you for letting us know 💕. Your appointment tomo"
type textarea "x"
type textarea "Hi [PERSON_NAME], tahnk you for letting us know 💕. Your appointment tomor"
type textarea "x"
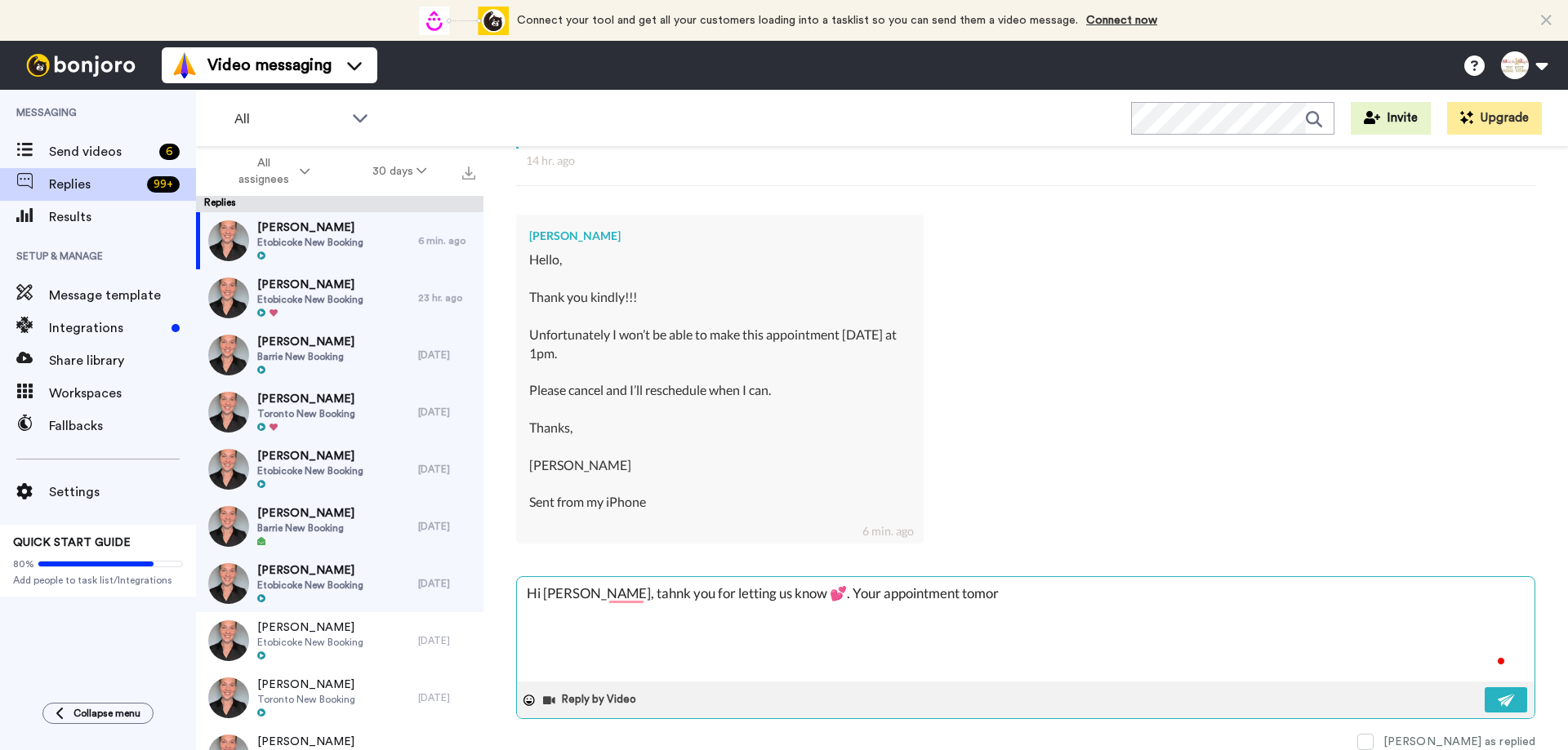
type textarea "Hi [PERSON_NAME], tahnk you for letting us know 💕. Your appointment tomorr"
type textarea "x"
type textarea "Hi [PERSON_NAME], tahnk you for letting us know 💕. Your appointment tomorro"
type textarea "x"
type textarea "Hi [PERSON_NAME], tahnk you for letting us know 💕. Your appointment [DATE]"
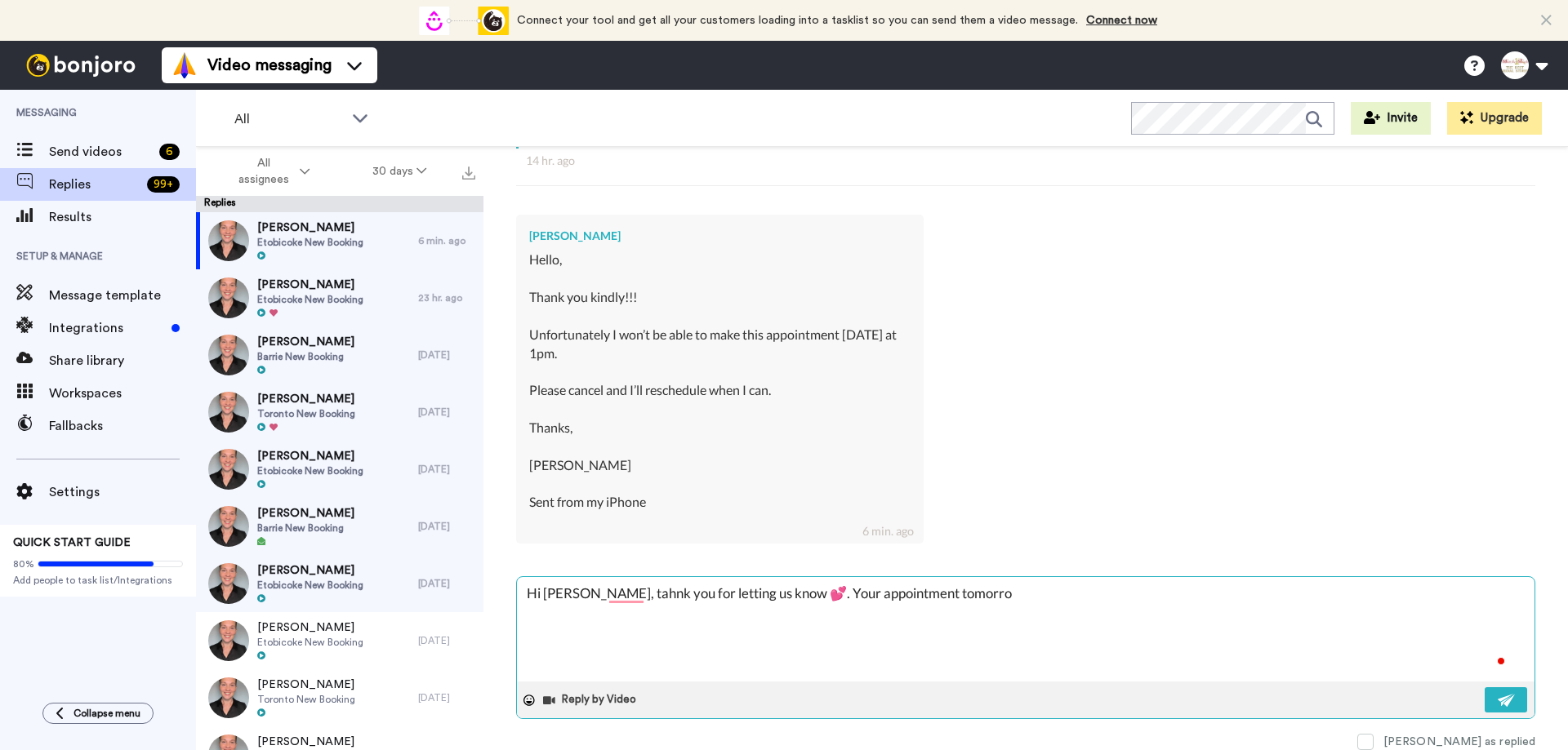
type textarea "x"
type textarea "Hi [PERSON_NAME], tahnk you for letting us know 💕. Your appointment [DATE]"
type textarea "x"
type textarea "Hi [PERSON_NAME], tahnk you for letting us know 💕. Your appointment [DATE] i"
type textarea "x"
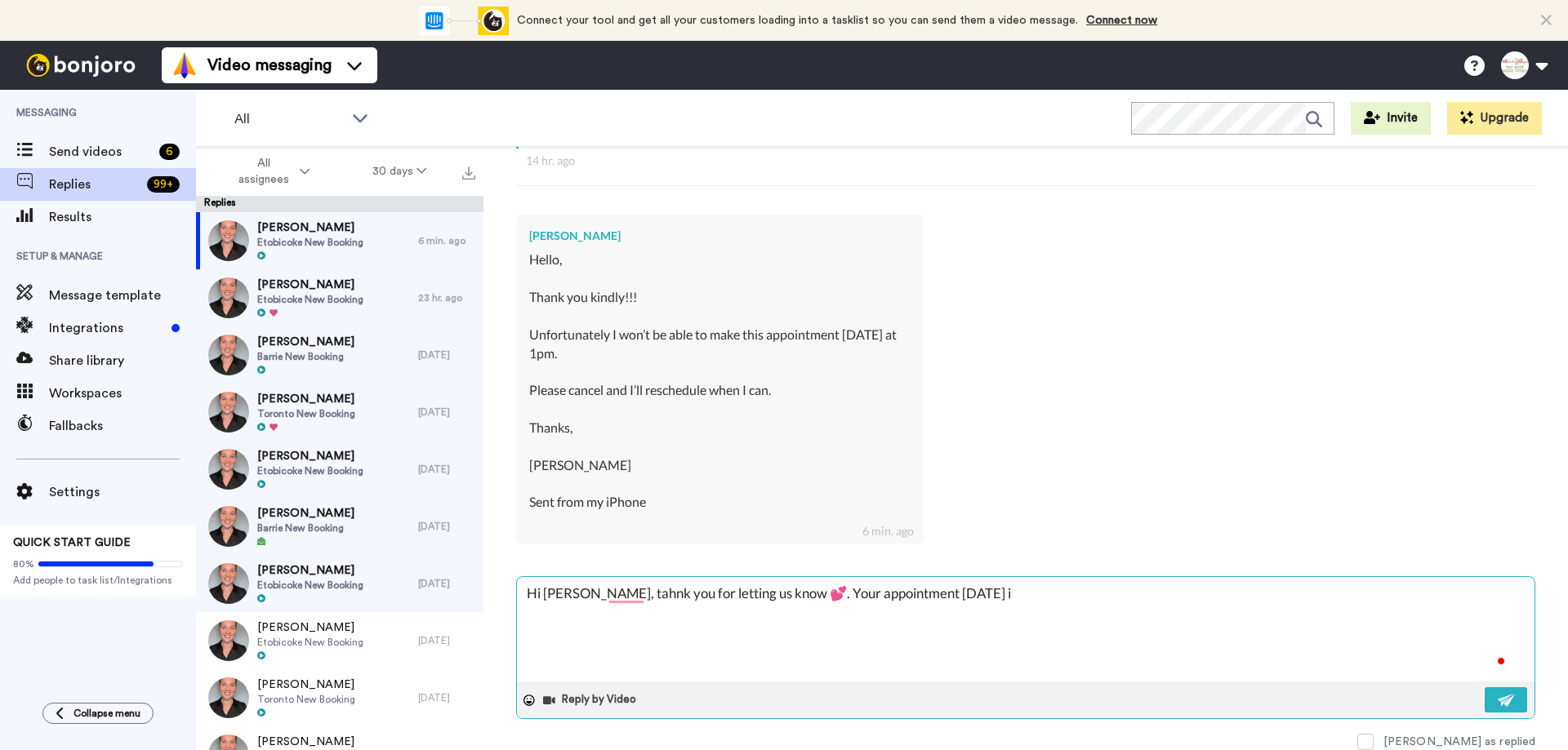
type textarea "Hi [PERSON_NAME], tahnk you for letting us know 💕. Your appointment [DATE] is"
type textarea "x"
type textarea "Hi [PERSON_NAME], tahnk you for letting us know 💕. Your appointment [DATE] is"
type textarea "x"
type textarea "Hi [PERSON_NAME], tahnk you for letting us know 💕. Your appointment [DATE] is c"
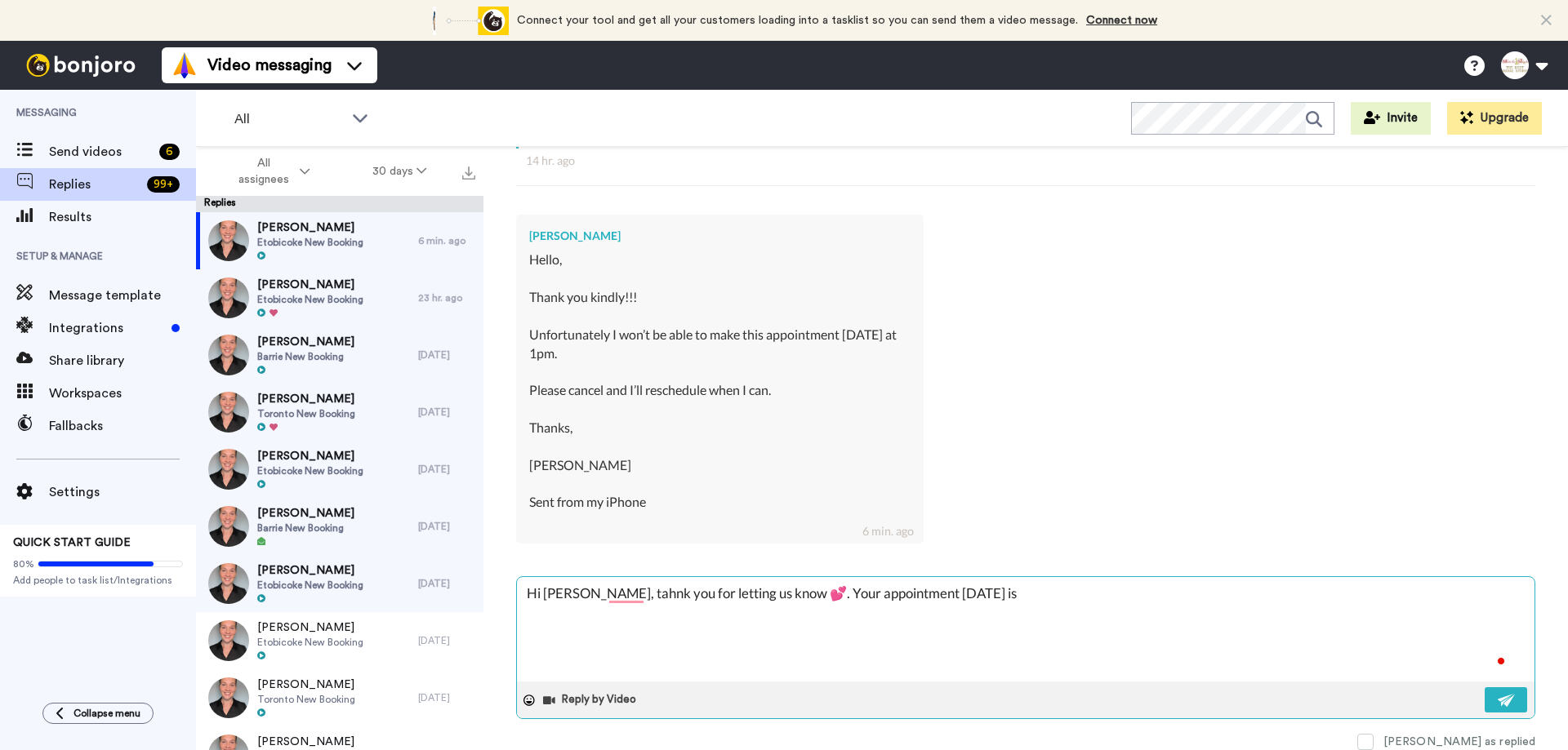
type textarea "x"
type textarea "Hi [PERSON_NAME], tahnk you for letting us know 💕. Your appointment [DATE] is ca"
type textarea "x"
type textarea "Hi [PERSON_NAME], tahnk you for letting us know 💕. Your appointment [DATE] is c…"
type textarea "x"
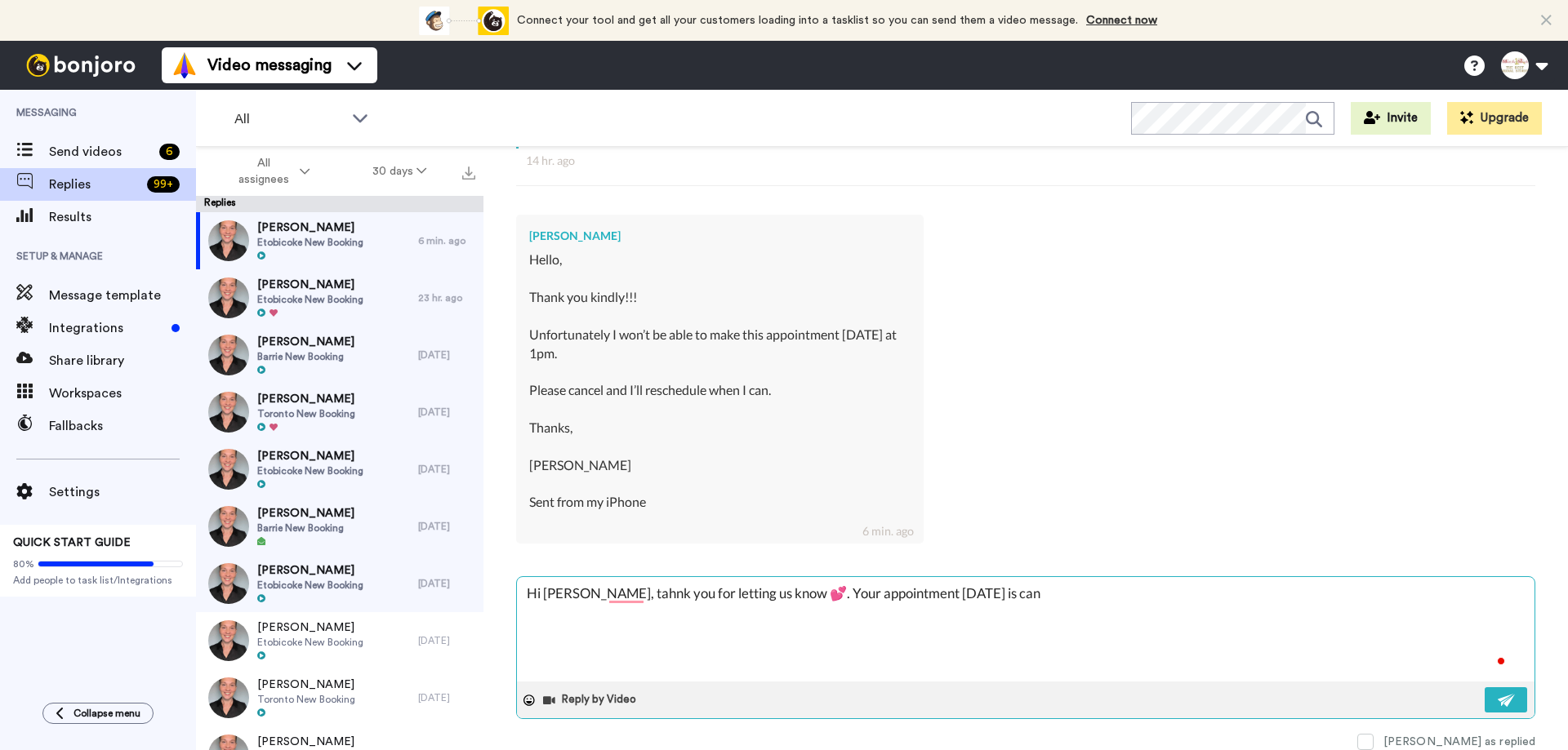
type textarea "Hi [PERSON_NAME], tahnk you for letting us know 💕. Your appointment [DATE] is c…"
type textarea "x"
type textarea "Hi [PERSON_NAME], tahnk you for letting us know 💕. Your appointment [DATE] is c…"
type textarea "x"
type textarea "Hi [PERSON_NAME], tahnk you for letting us know 💕. Your appointment [DATE] is c…"
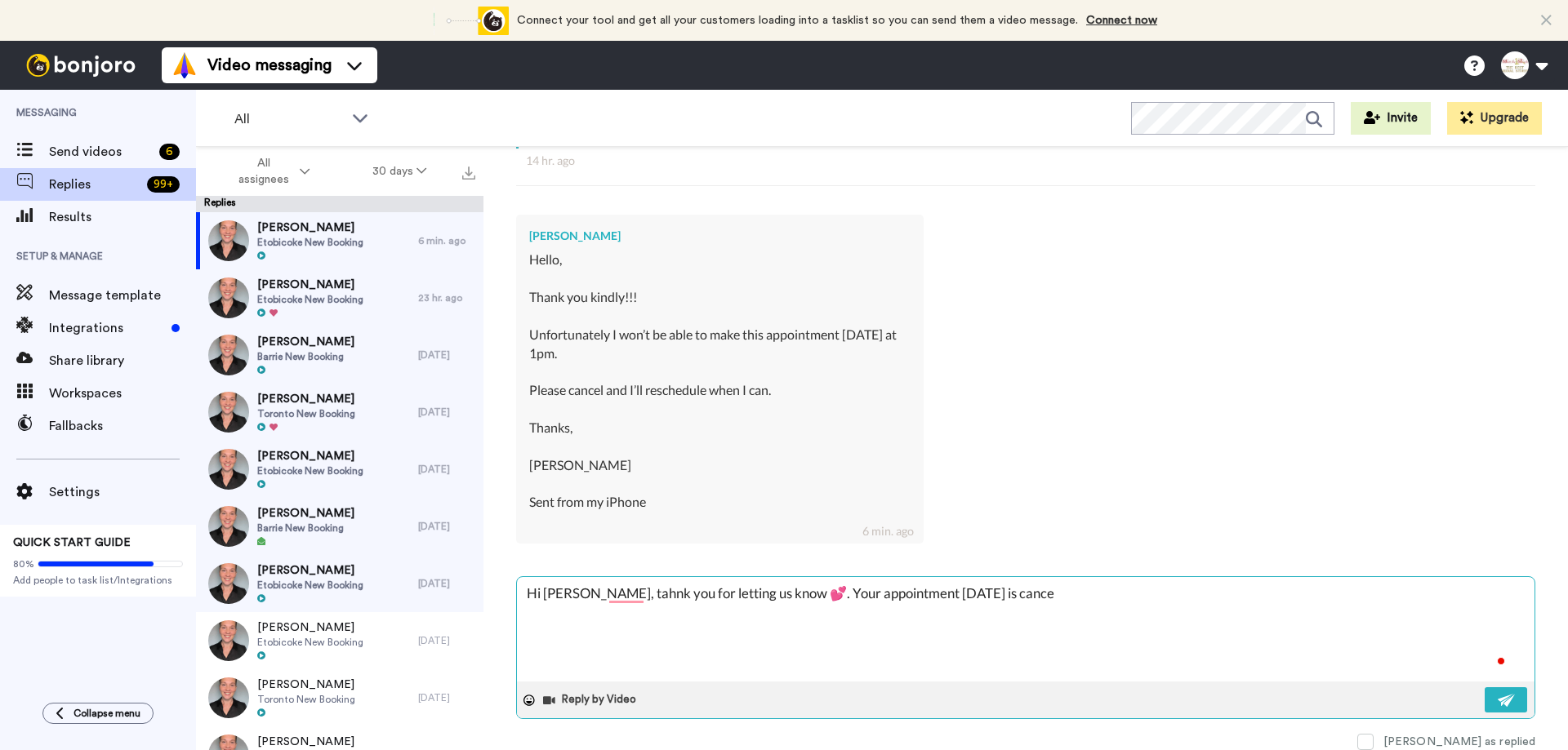
type textarea "x"
type textarea "Hi [PERSON_NAME], tahnk you for letting us know 💕. Your appointment [DATE] is c…"
type textarea "x"
type textarea "Hi [PERSON_NAME], tahnk you for letting us know 💕. Your appointment [DATE] is c…"
type textarea "x"
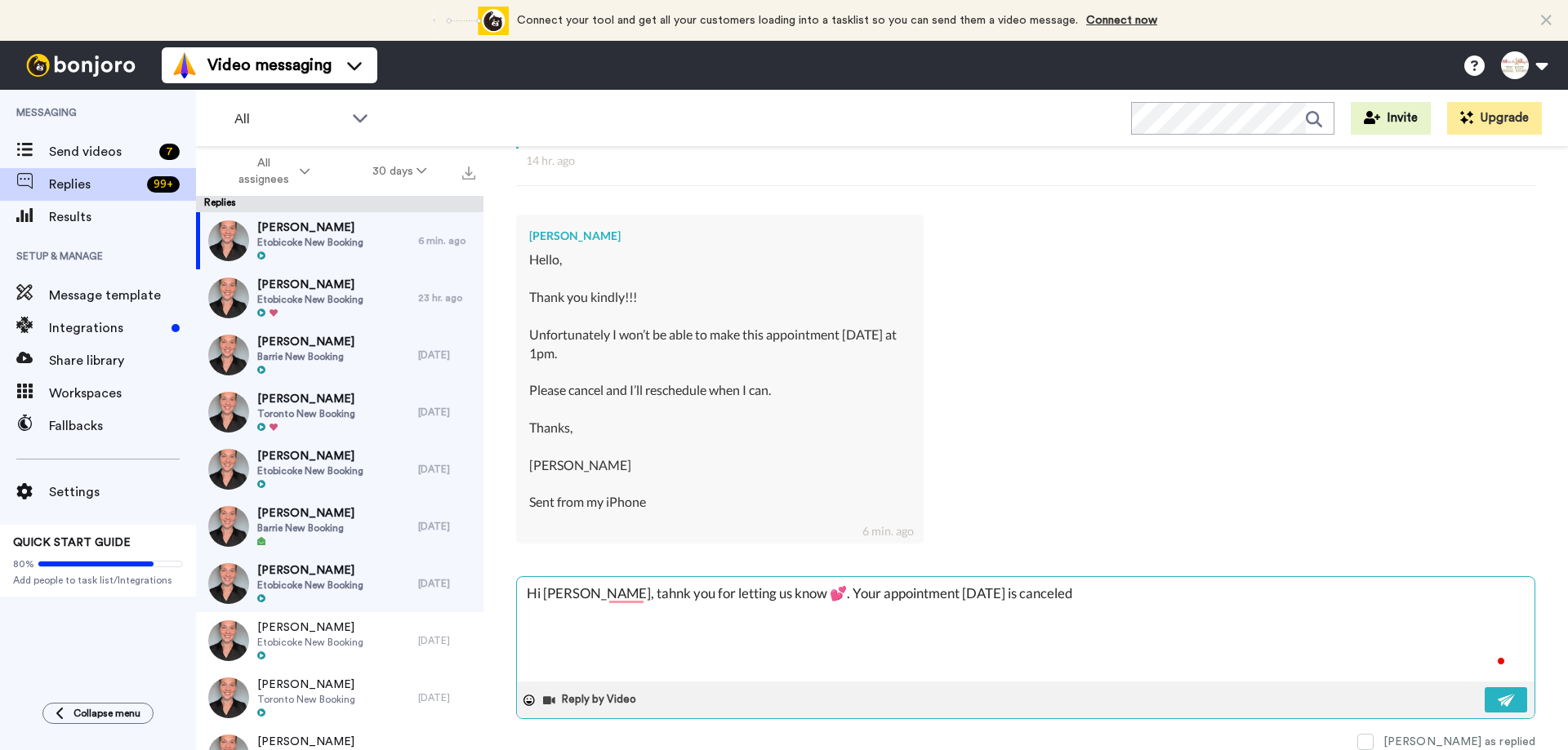
type textarea "Hi [PERSON_NAME], tahnk you for letting us know 💕. Your appointment [DATE] is c…"
type textarea "x"
type textarea "Hi [PERSON_NAME], tahnk you for letting us know 💕. Your appointment [DATE] is c…"
type textarea "x"
type textarea "Hi [PERSON_NAME], tahnk you for letting us know 💕. Your appointment [DATE] is c…"
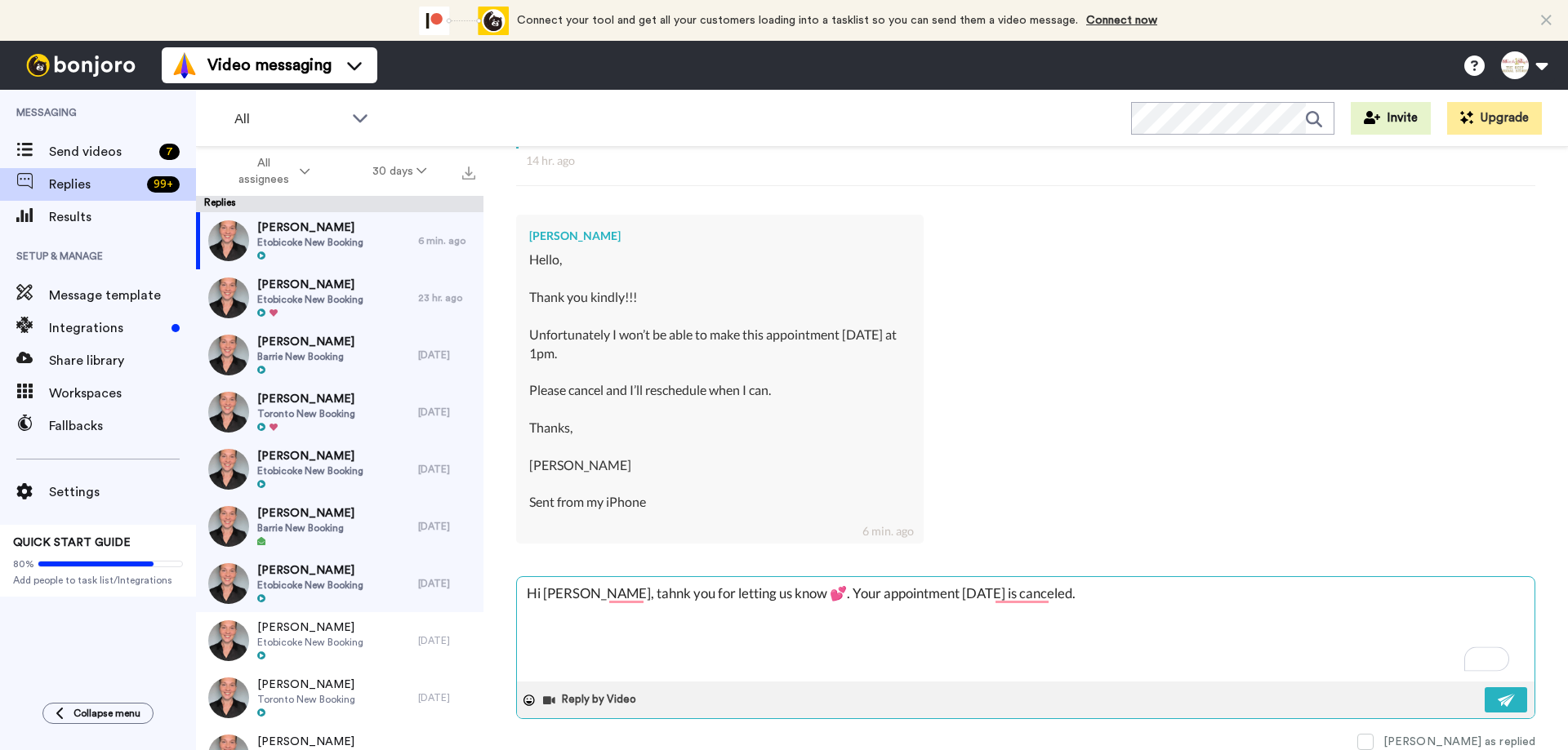
type textarea "x"
type textarea "Hi [PERSON_NAME], tahnk you for letting us know 💕. Your appointment [DATE] is c…"
type textarea "x"
type textarea "Hi [PERSON_NAME], tahnk you for letting us know 💕. Your appointment [DATE] is c…"
type textarea "x"
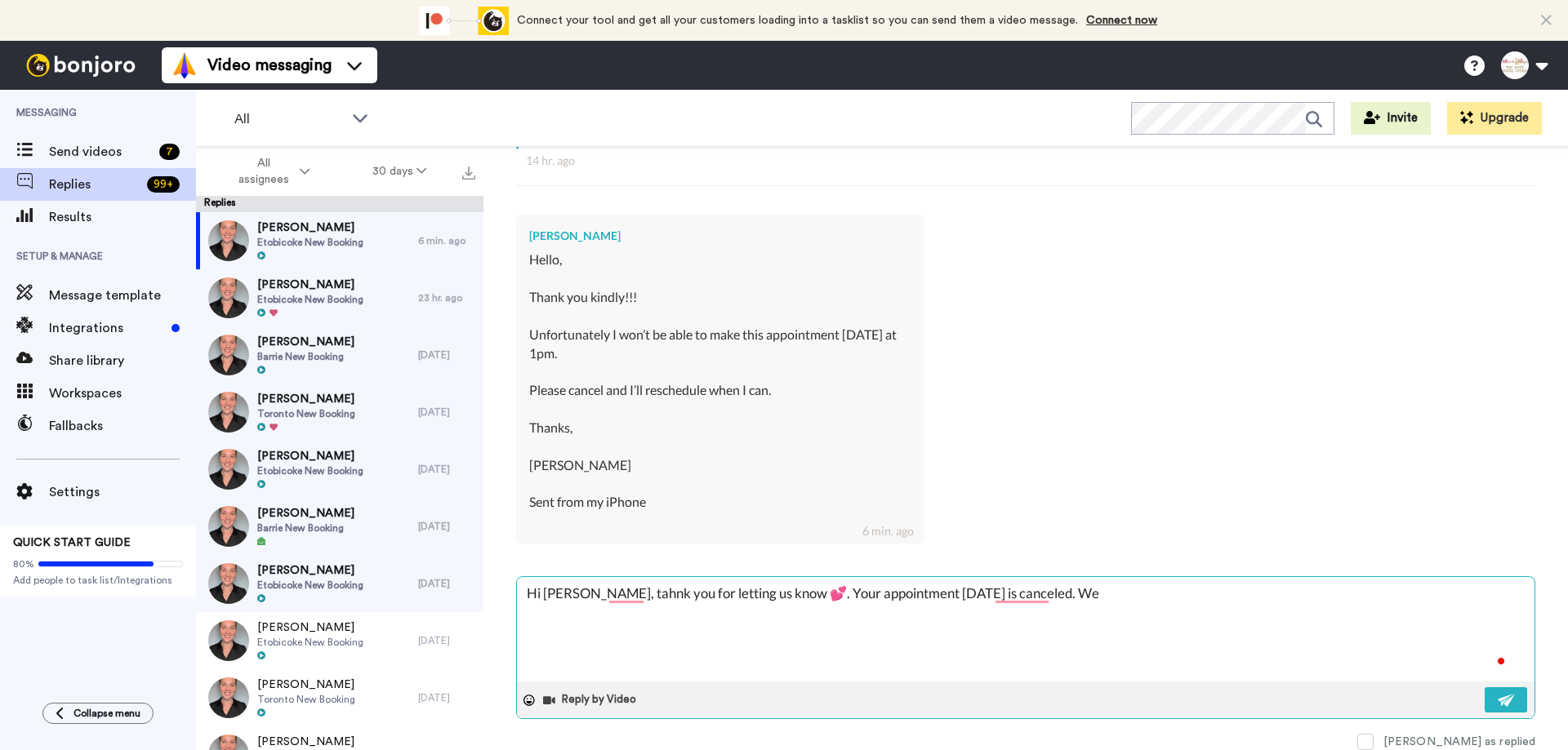
type textarea "Hi [PERSON_NAME], tahnk you for letting us know 💕. Your appointment [DATE] is c…"
type textarea "x"
type textarea "Hi [PERSON_NAME], tahnk you for letting us know 💕. Your appointment [DATE] is c…"
type textarea "x"
type textarea "Hi [PERSON_NAME], tahnk you for letting us know 💕. Your appointment [DATE] is c…"
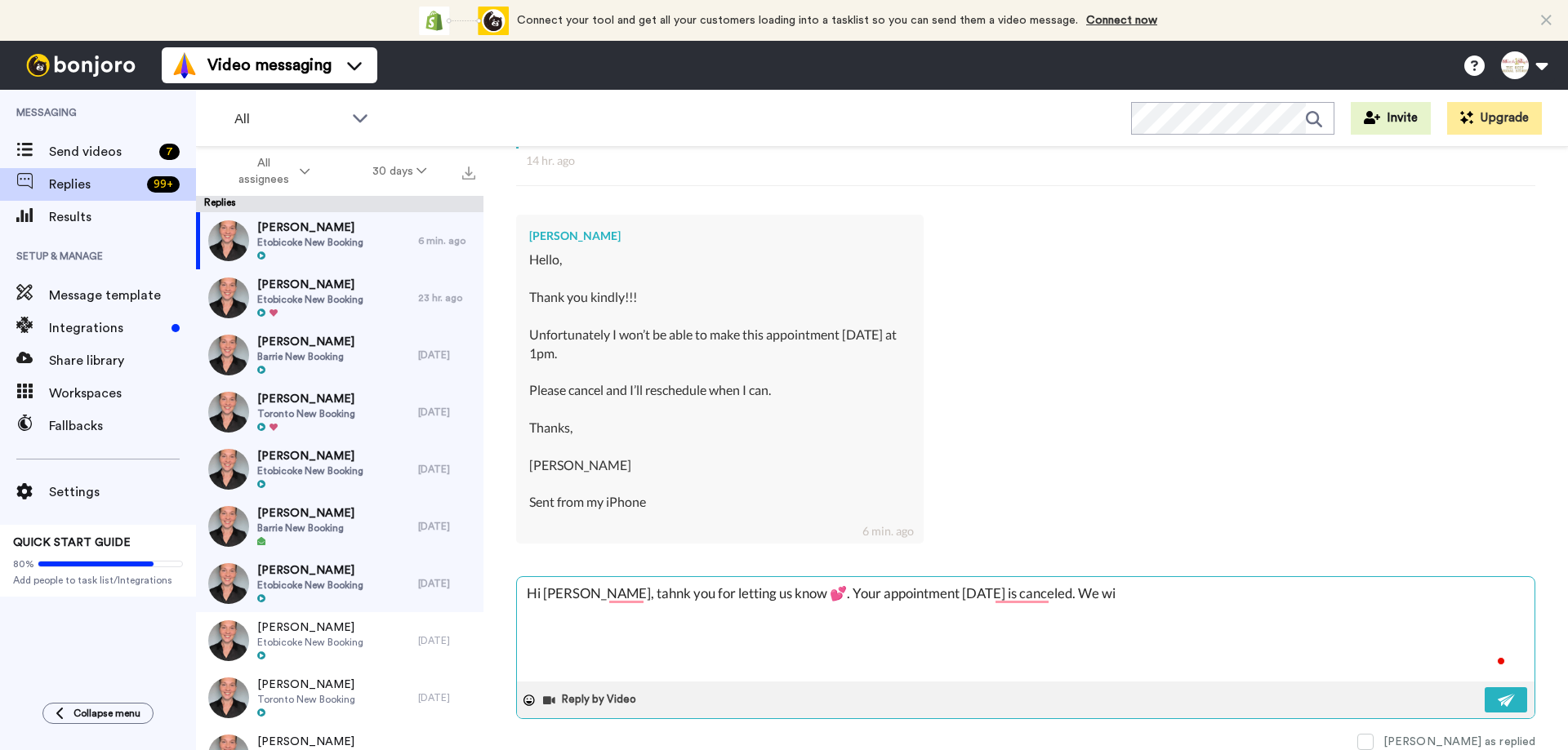
type textarea "x"
type textarea "Hi [PERSON_NAME], tahnk you for letting us know 💕. Your appointment [DATE] is c…"
type textarea "x"
type textarea "Hi [PERSON_NAME], tahnk you for letting us know 💕. Your appointment [DATE] is c…"
type textarea "x"
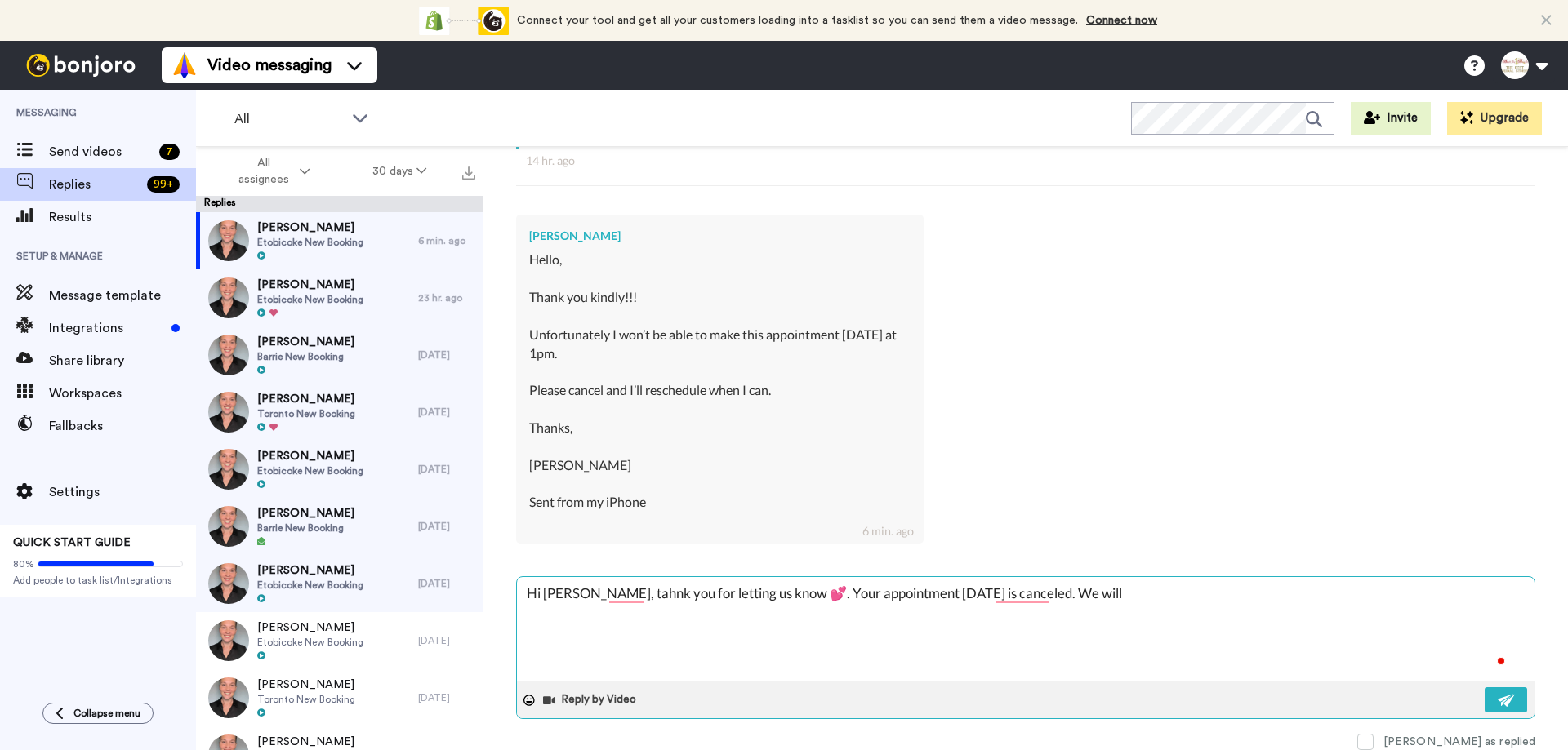
type textarea "Hi [PERSON_NAME], tahnk you for letting us know 💕. Your appointment [DATE] is c…"
type textarea "x"
type textarea "Hi [PERSON_NAME], tahnk you for letting us know 💕. Your appointment [DATE] is c…"
type textarea "x"
type textarea "Hi [PERSON_NAME], tahnk you for letting us know 💕. Your appointment [DATE] is c…"
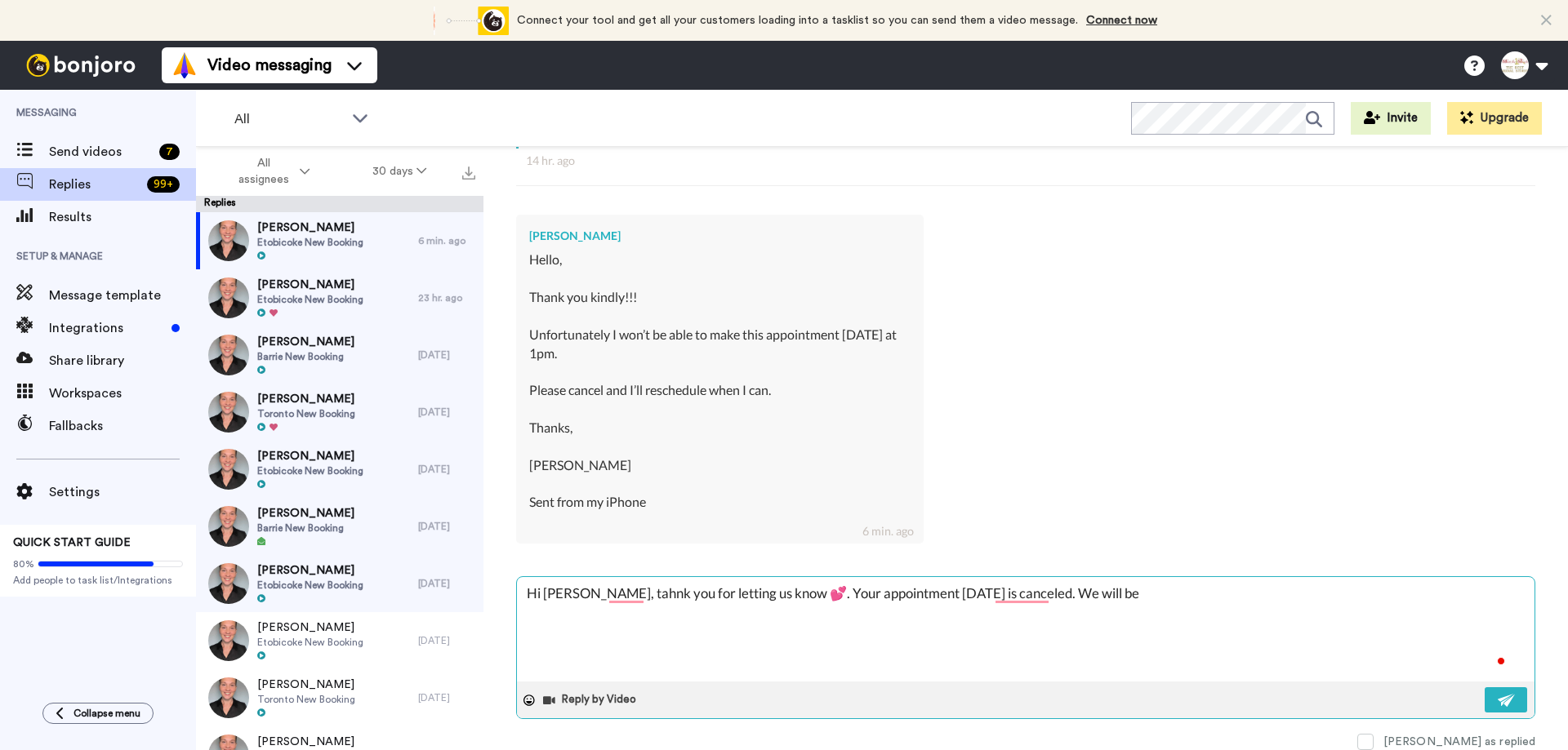
type textarea "x"
type textarea "Hi [PERSON_NAME], tahnk you for letting us know 💕. Your appointment [DATE] is c…"
type textarea "x"
type textarea "Hi [PERSON_NAME], tahnk you for letting us know 💕. Your appointment [DATE] is c…"
type textarea "x"
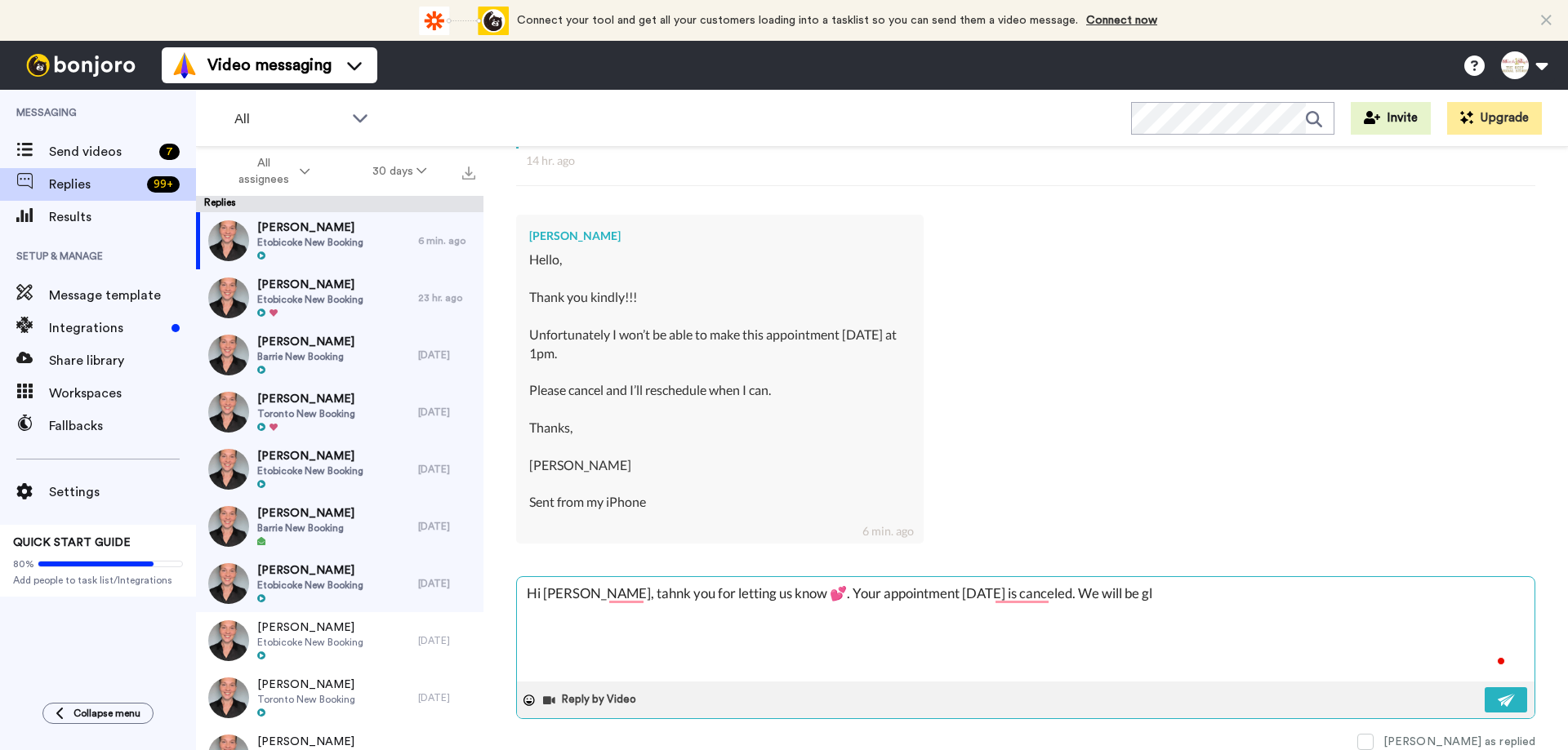
type textarea "Hi [PERSON_NAME], tahnk you for letting us know 💕. Your appointment [DATE] is c…"
type textarea "x"
type textarea "Hi [PERSON_NAME], tahnk you for letting us know 💕. Your appointment [DATE] is c…"
type textarea "x"
type textarea "Hi [PERSON_NAME], tahnk you for letting us know 💕. Your appointment [DATE] is c…"
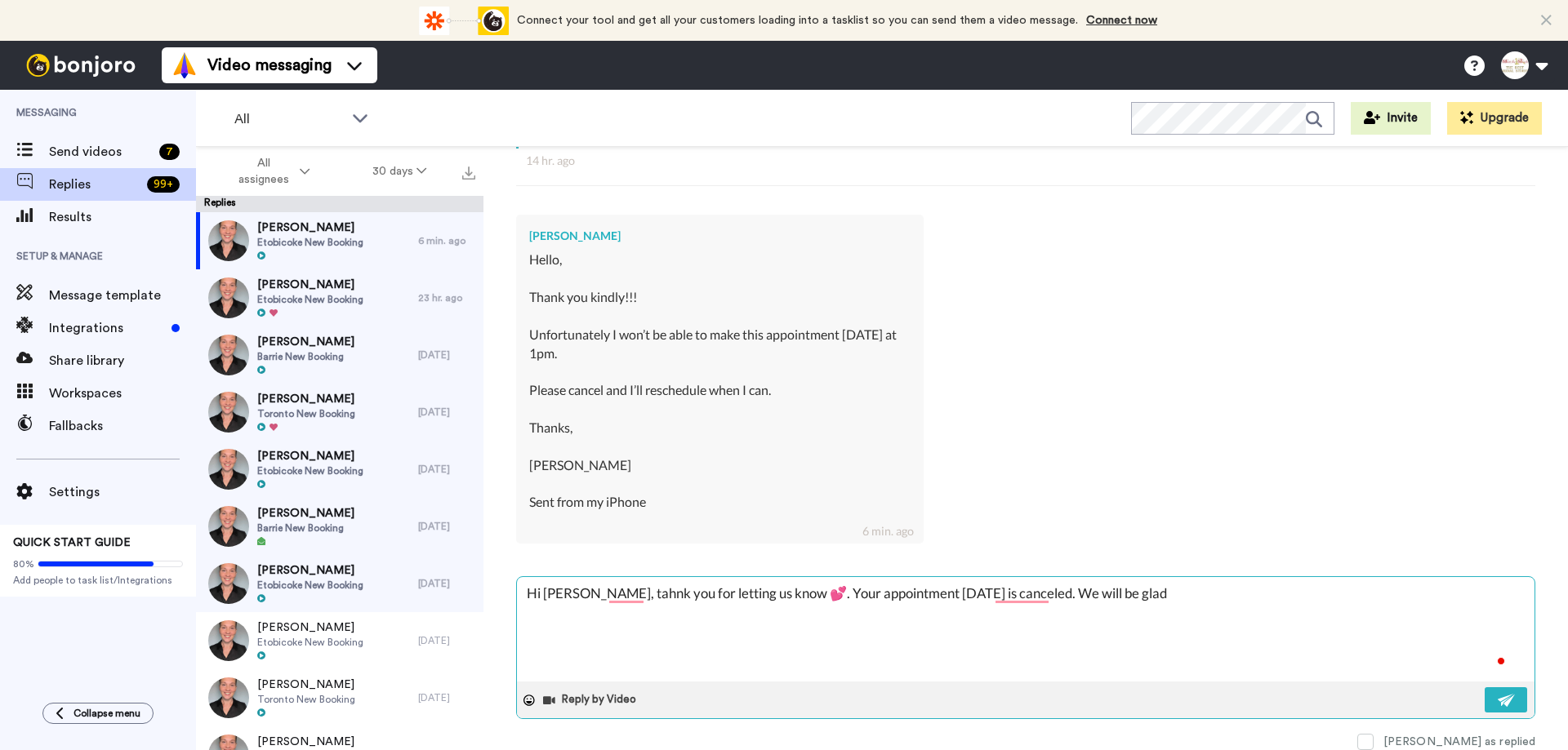
type textarea "x"
type textarea "Hi [PERSON_NAME], tahnk you for letting us know 💕. Your appointment [DATE] is c…"
type textarea "x"
type textarea "Hi [PERSON_NAME], tahnk you for letting us know 💕. Your appointment [DATE] is c…"
type textarea "x"
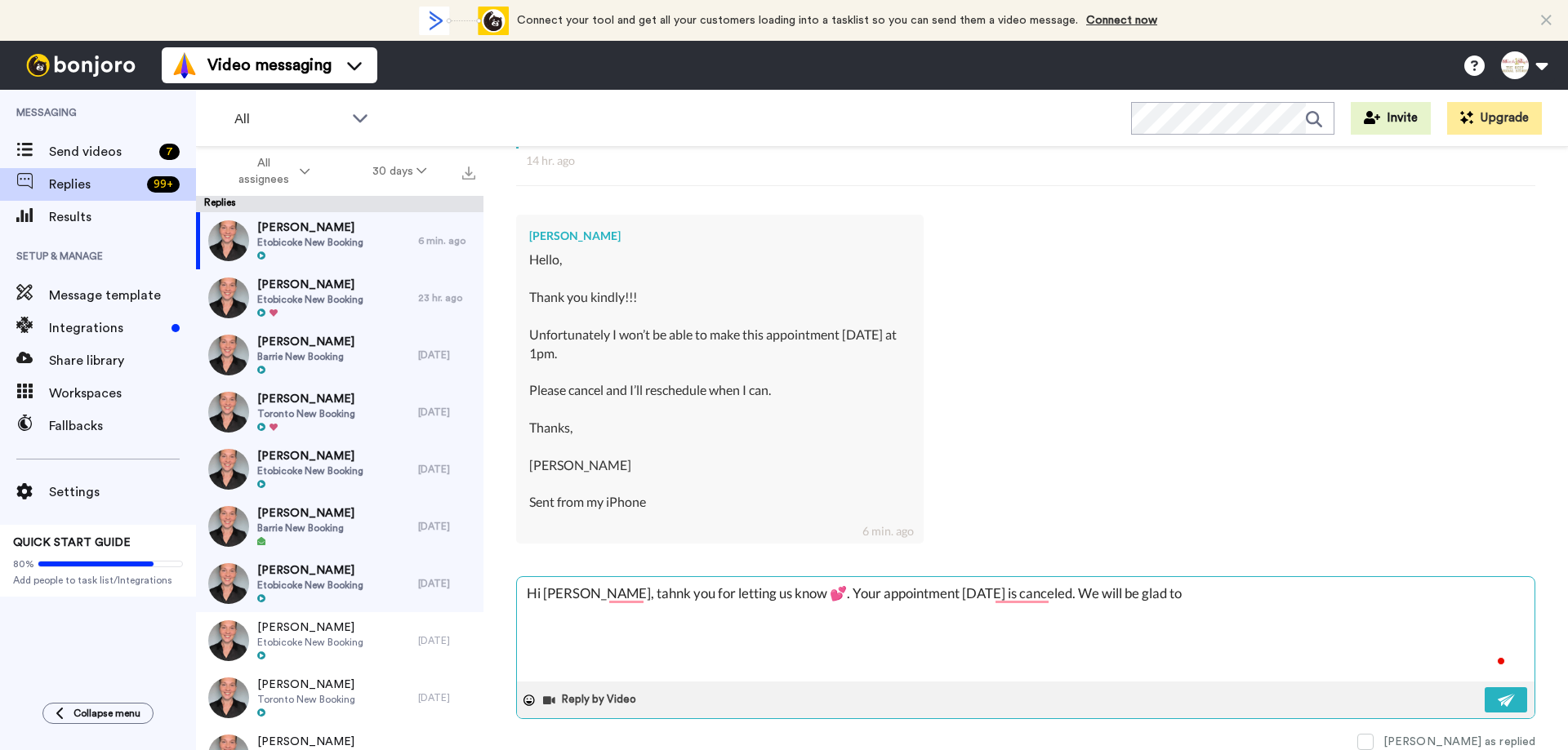
type textarea "Hi [PERSON_NAME], tahnk you for letting us know 💕. Your appointment [DATE] is c…"
type textarea "x"
type textarea "Hi [PERSON_NAME], tahnk you for letting us know 💕. Your appointment [DATE] is c…"
type textarea "x"
